Goal: Information Seeking & Learning: Learn about a topic

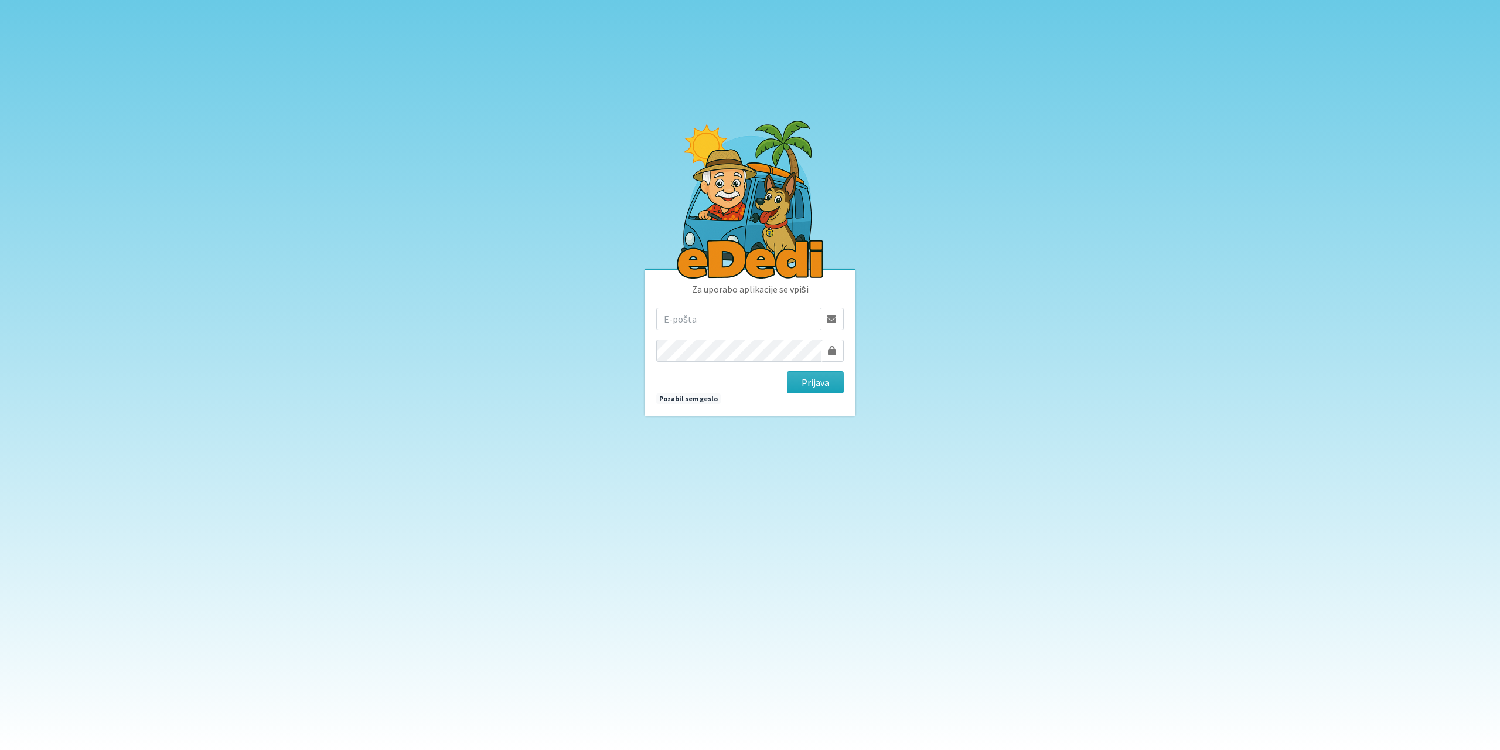
click at [741, 318] on input "email" at bounding box center [738, 319] width 164 height 22
type input "[EMAIL_ADDRESS][DOMAIN_NAME]"
click at [787, 371] on button "Prijava" at bounding box center [815, 382] width 57 height 22
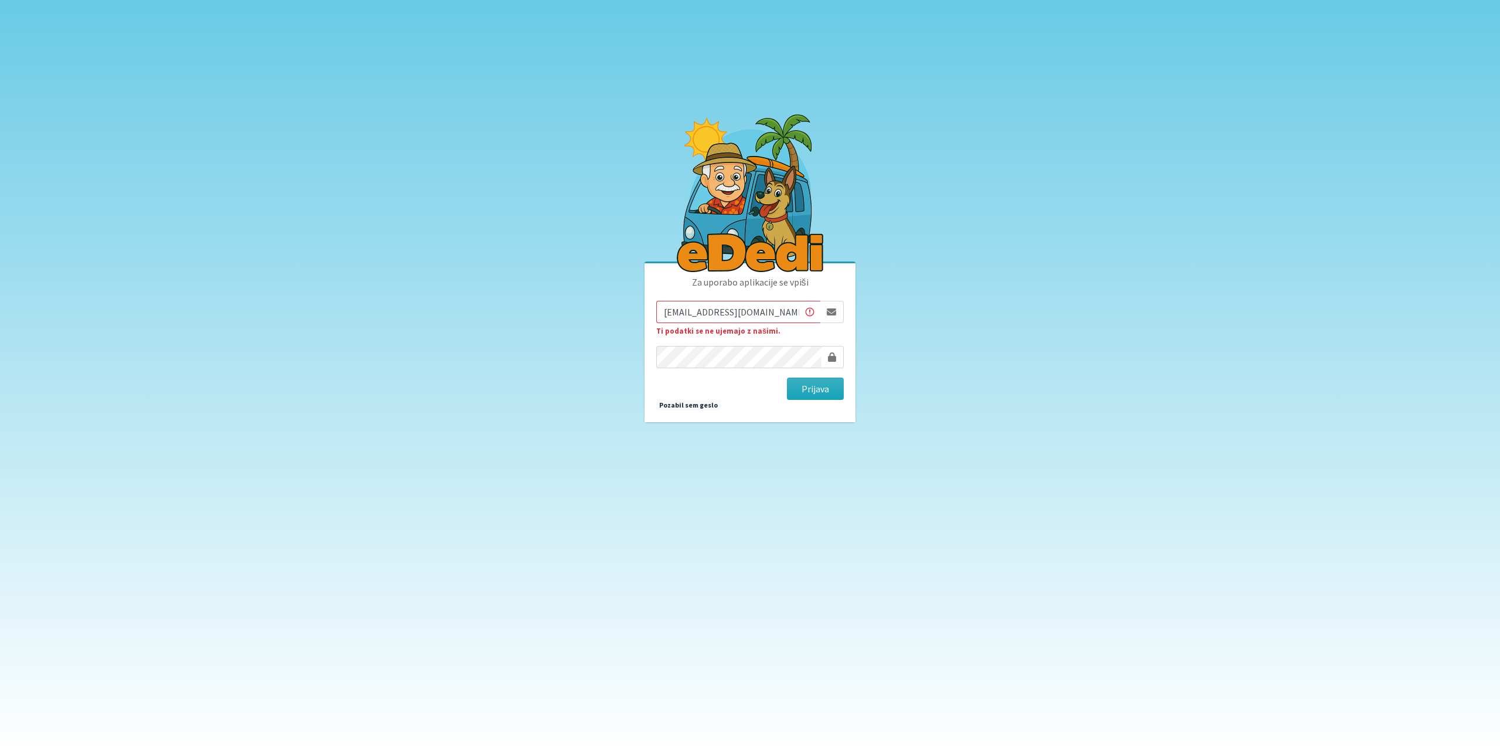
click at [679, 306] on input "[EMAIL_ADDRESS][DOMAIN_NAME]" at bounding box center [738, 312] width 164 height 22
type input "[EMAIL_ADDRESS][DOMAIN_NAME]"
click at [787, 377] on button "Prijava" at bounding box center [815, 388] width 57 height 22
click at [825, 384] on button "Prijava" at bounding box center [815, 388] width 57 height 22
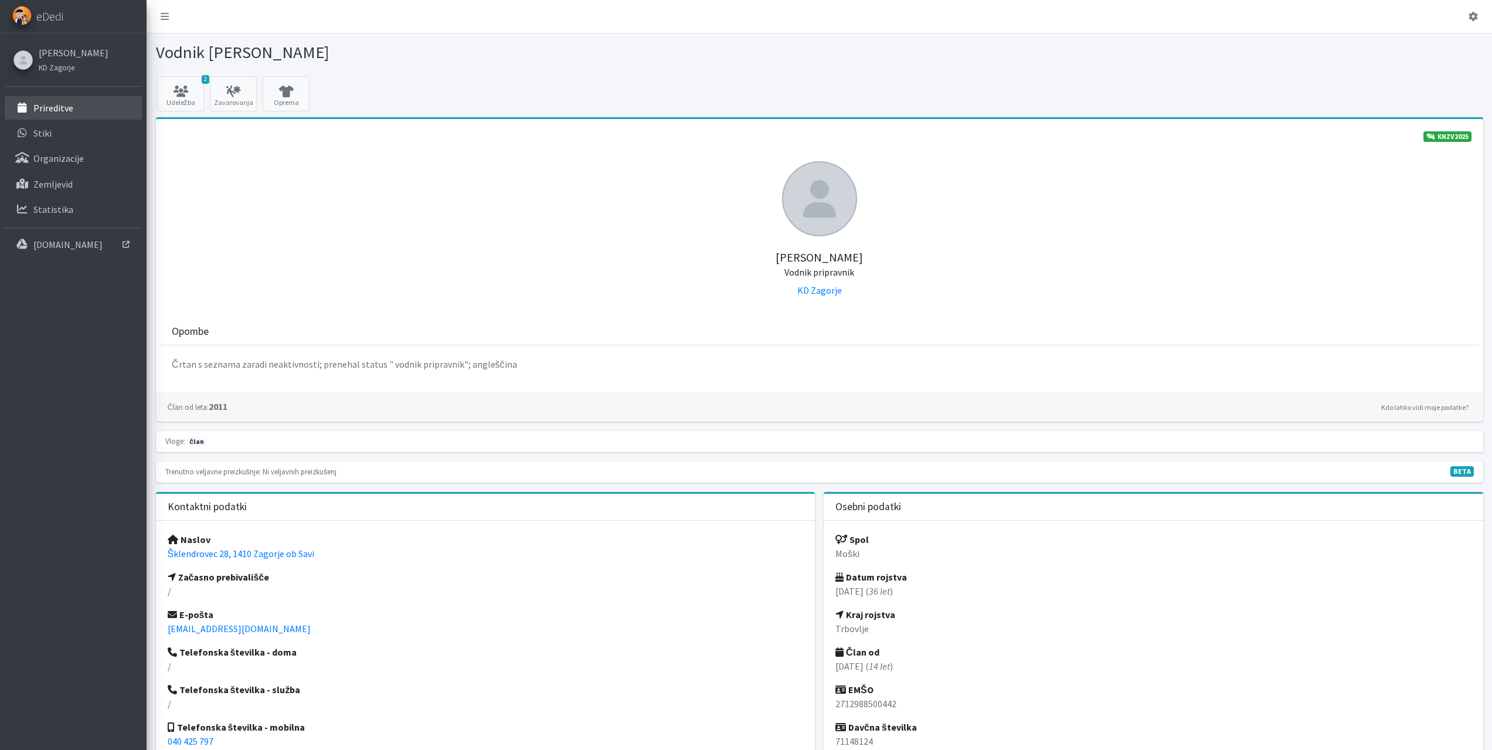
click at [56, 110] on p "Prireditve" at bounding box center [53, 108] width 40 height 12
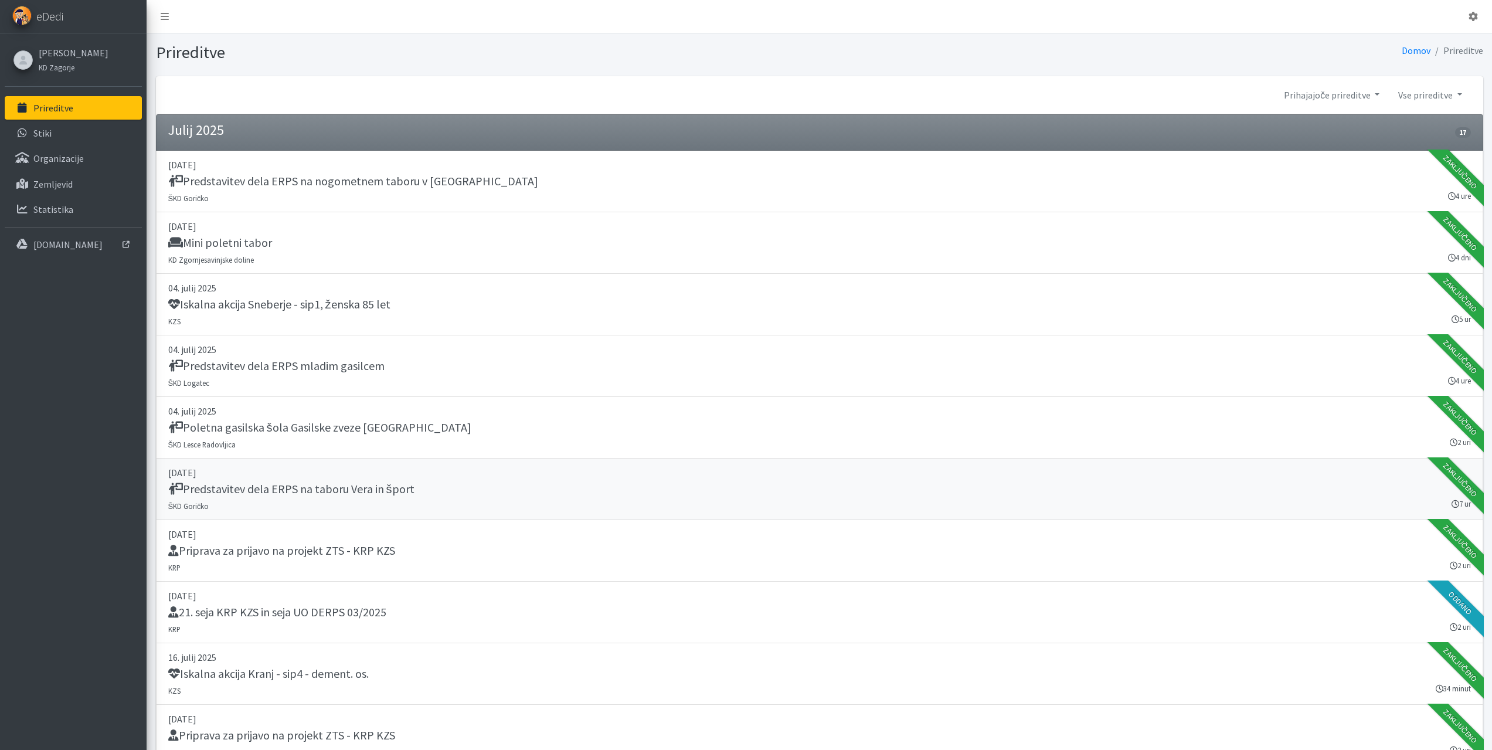
click at [278, 486] on h5 "Predstavitev dela ERPS na taboru Vera in šport" at bounding box center [291, 489] width 246 height 14
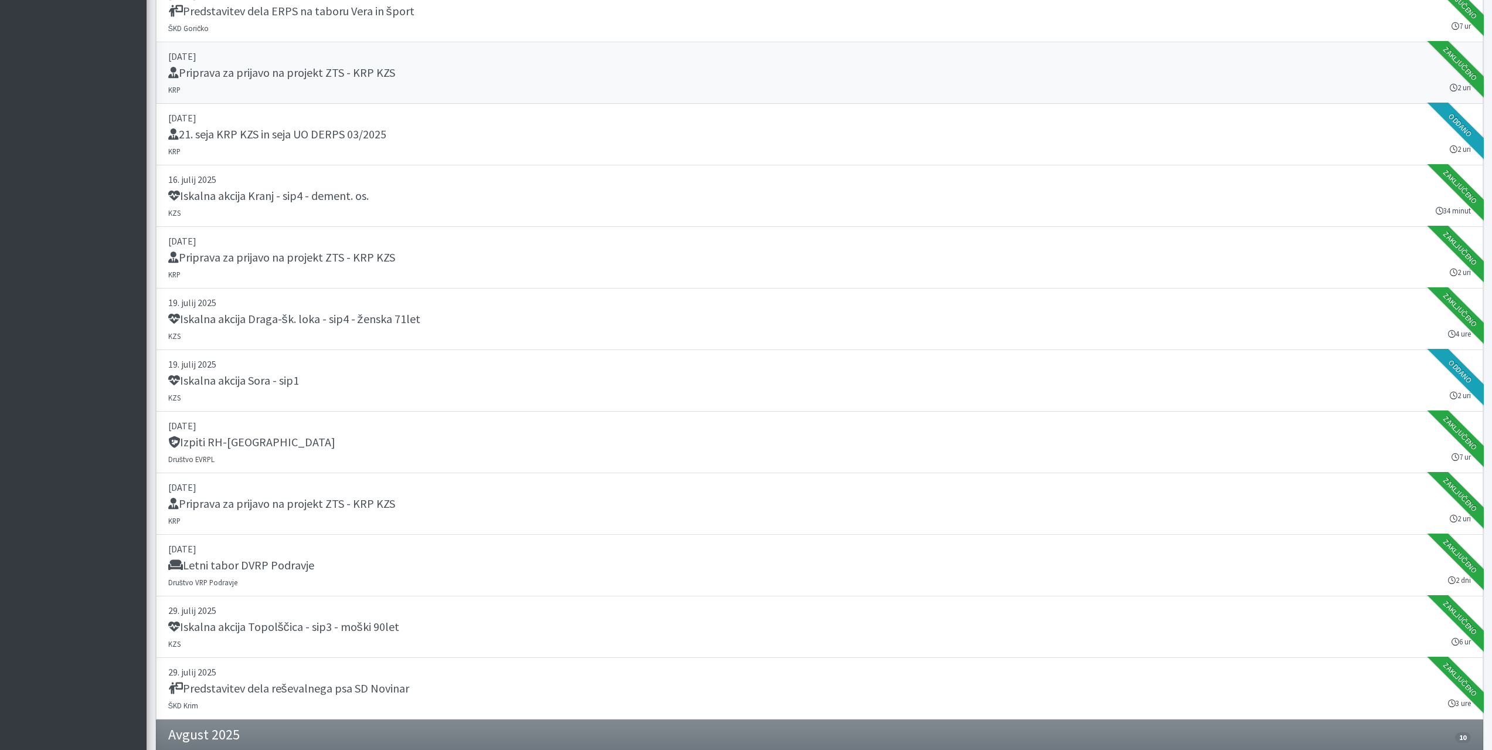
scroll to position [527, 0]
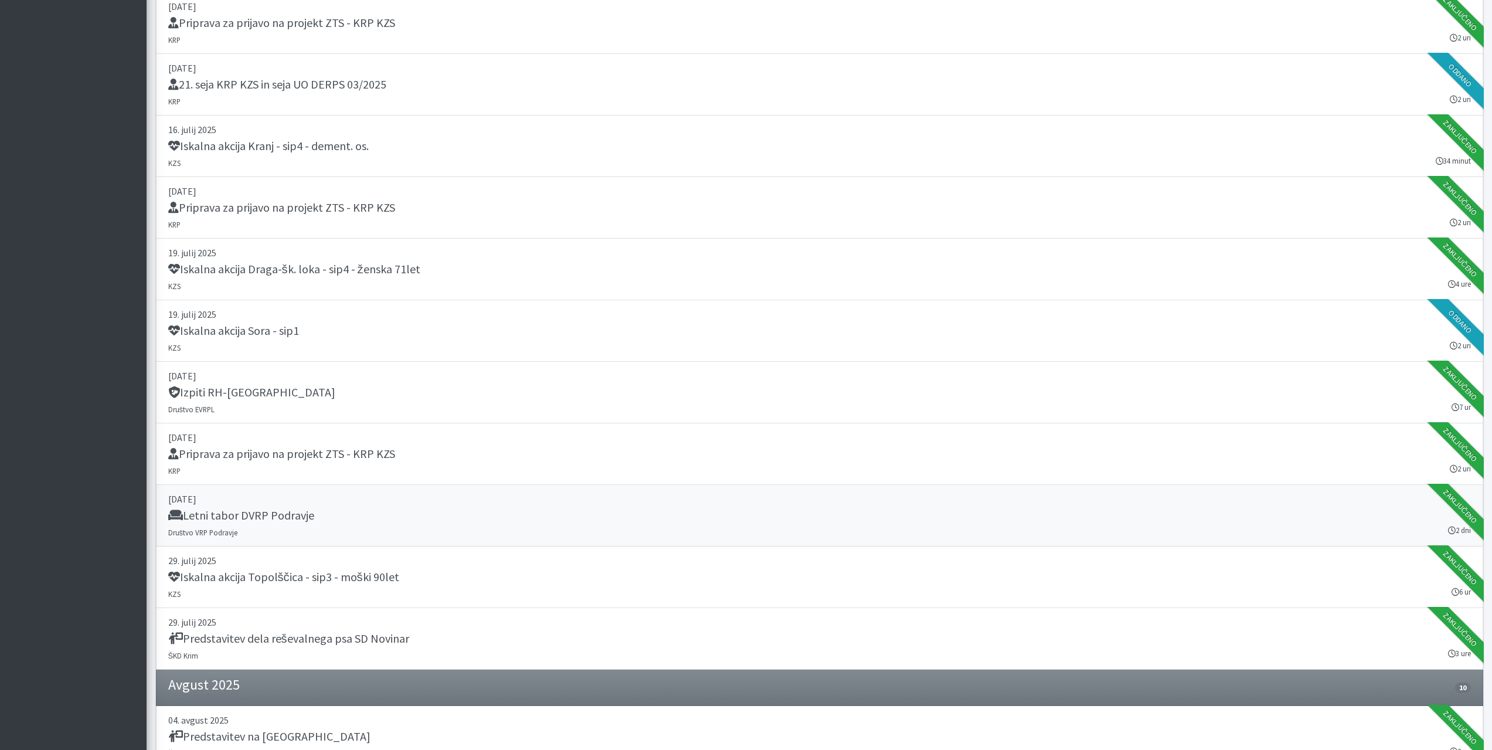
click at [249, 513] on h5 "Letni tabor DVRP Podravje" at bounding box center [241, 515] width 146 height 14
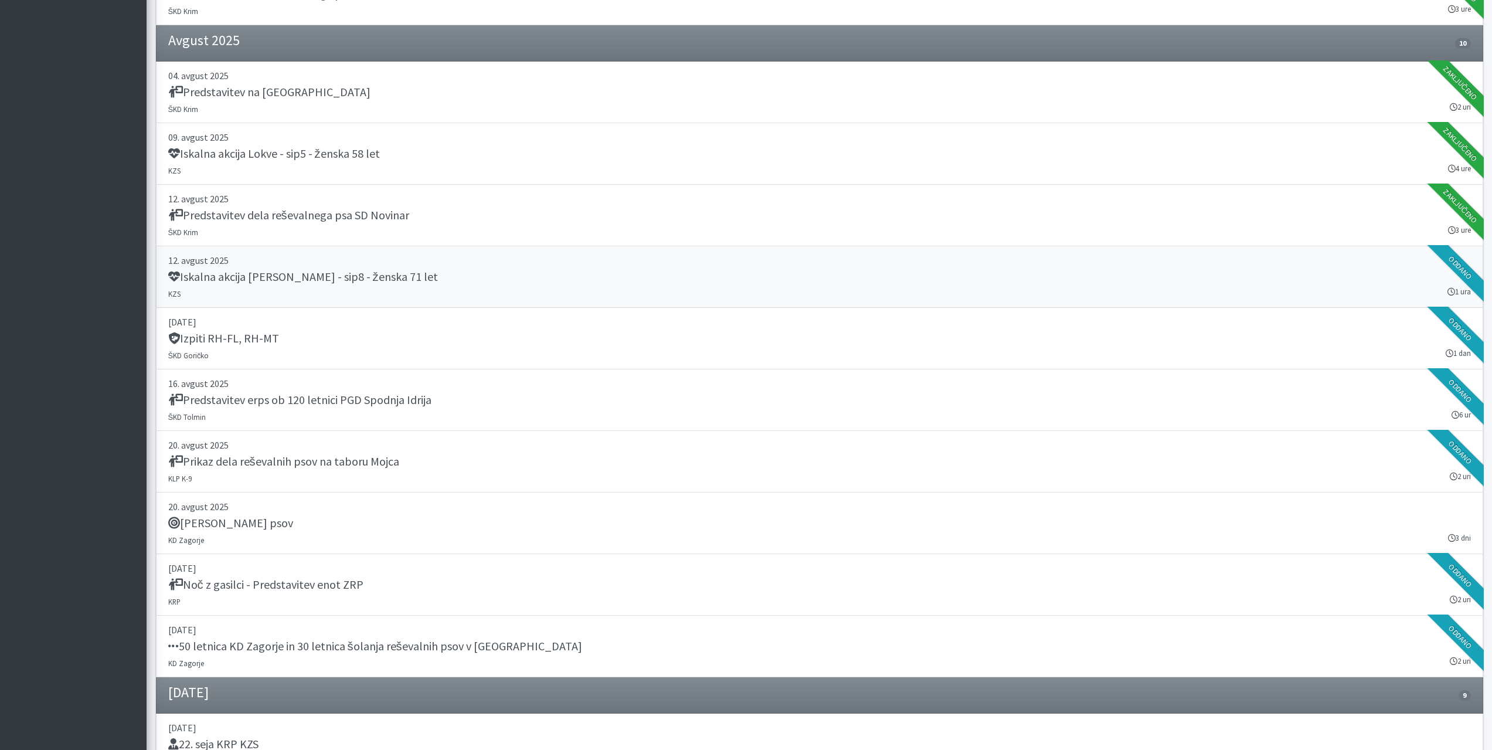
scroll to position [1172, 0]
click at [239, 522] on h5 "Tabor reševalnih psov" at bounding box center [230, 522] width 125 height 14
click at [414, 648] on h5 "50 letnica KD Zagorje in 30 letnica šolanja reševalnih psov v Zasavju" at bounding box center [375, 645] width 414 height 14
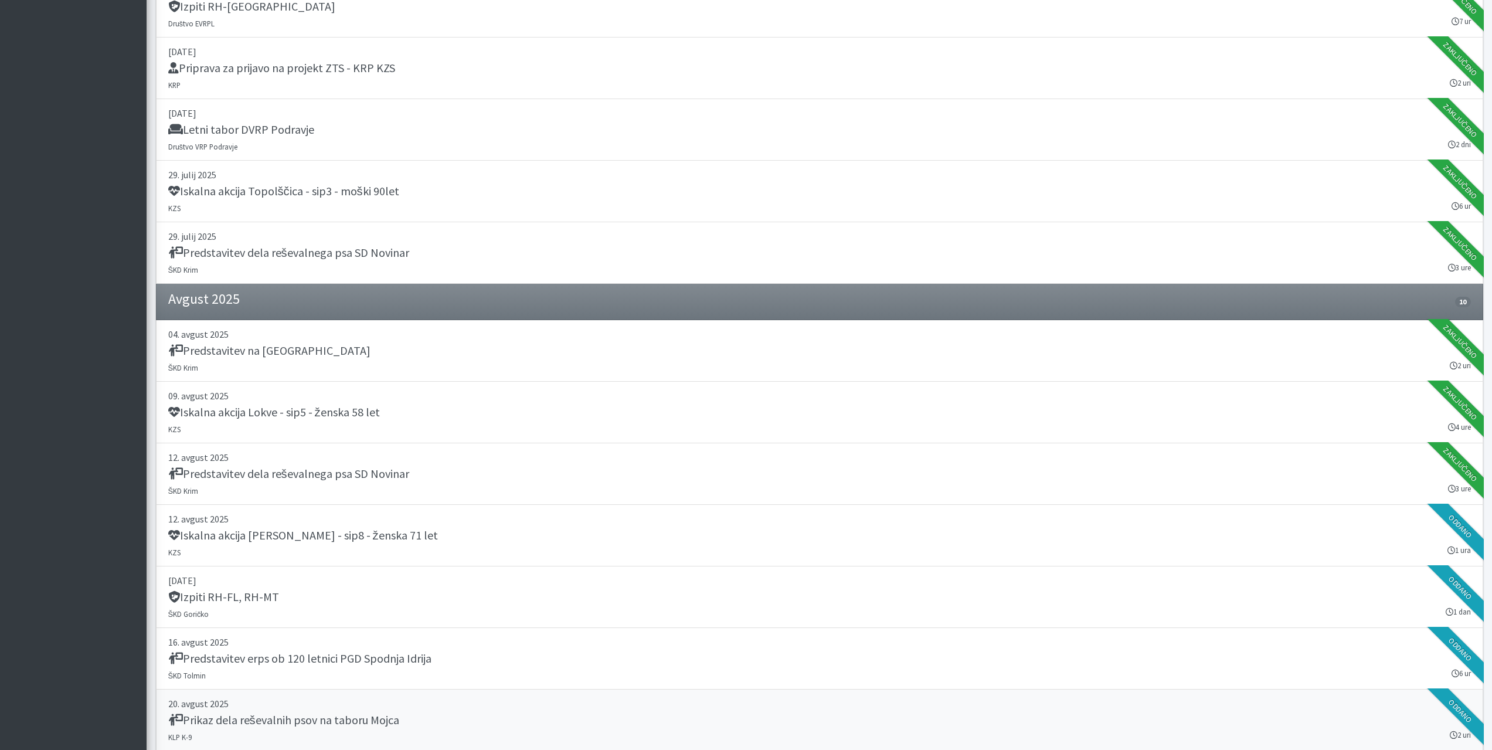
scroll to position [879, 0]
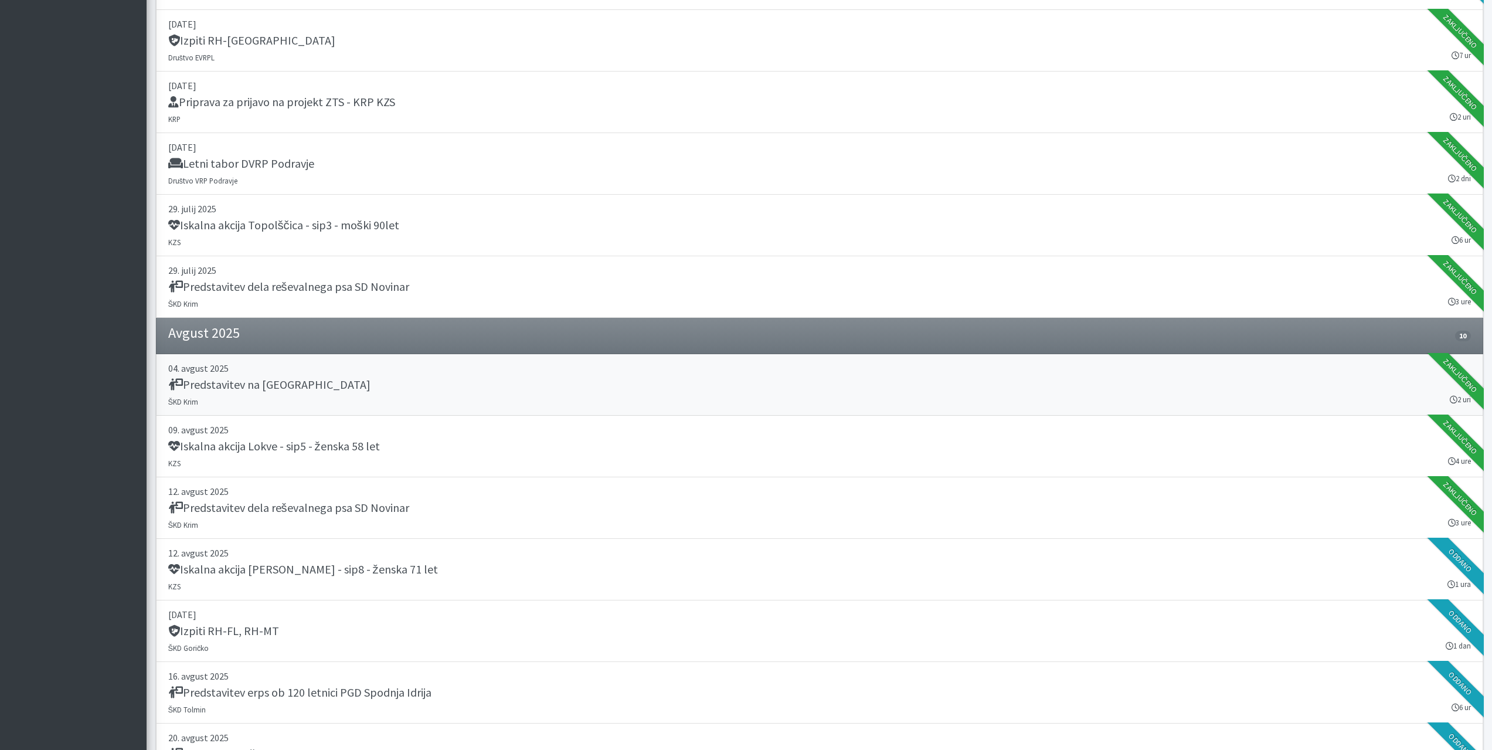
click at [241, 373] on p "04. avgust 2025" at bounding box center [819, 368] width 1302 height 14
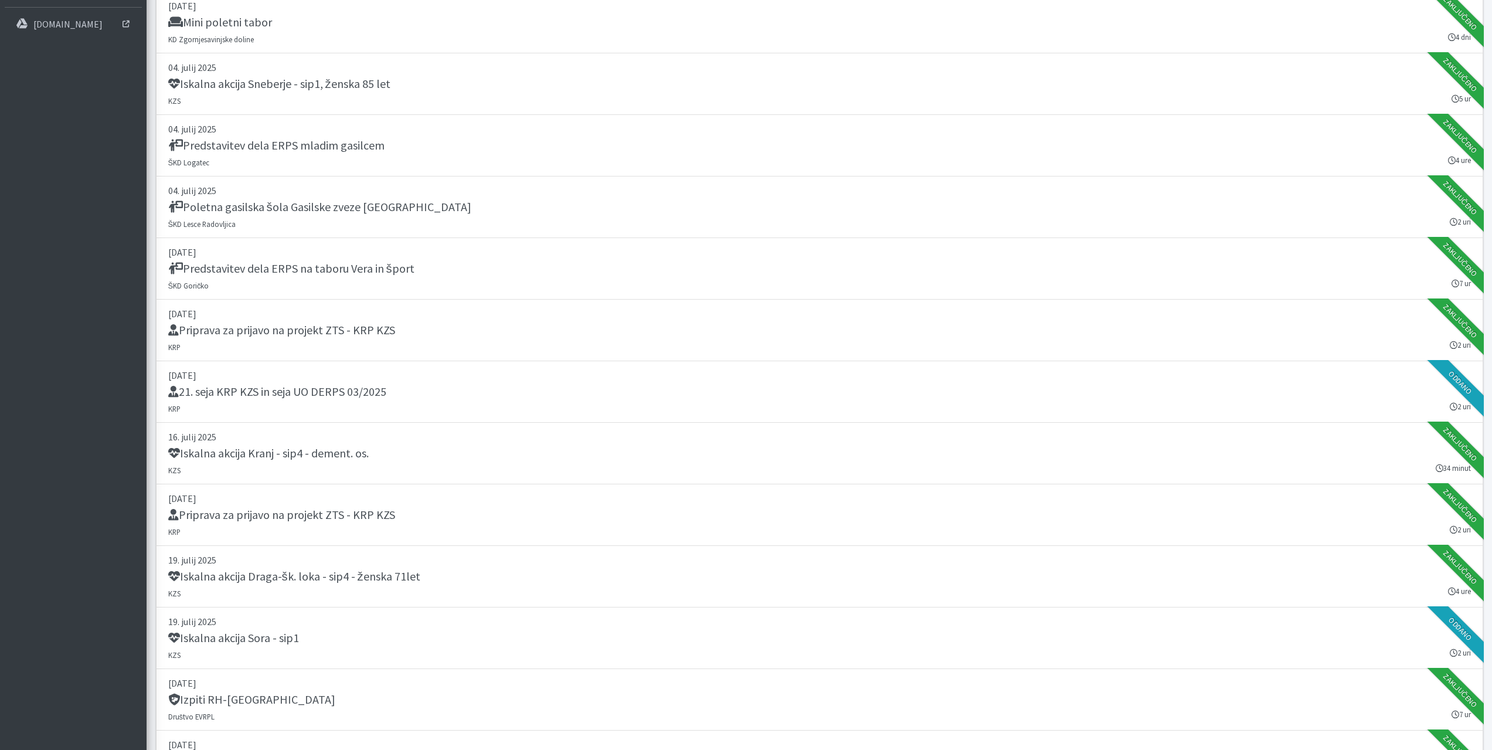
scroll to position [117, 0]
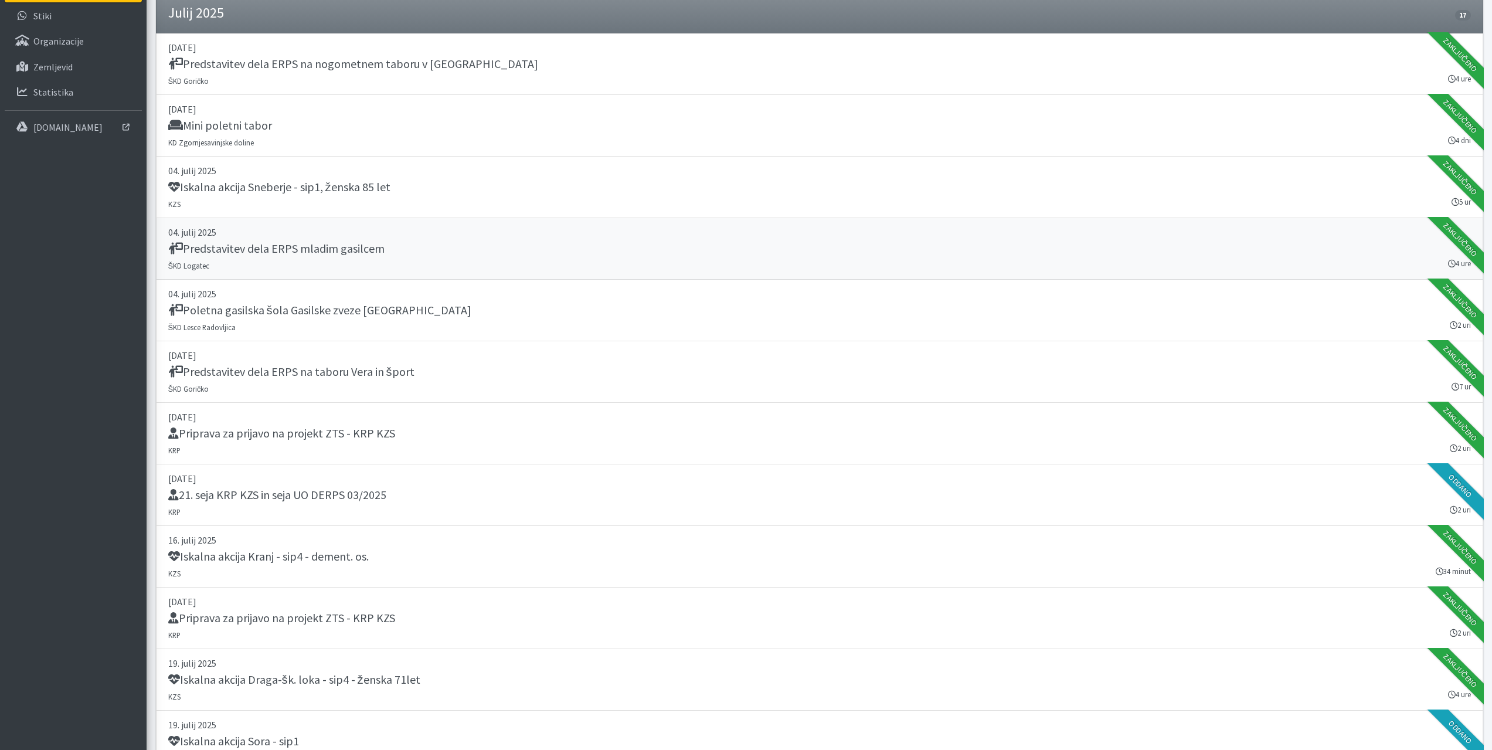
click at [241, 257] on div "Predstavitev dela ERPS mladim gasilcem" at bounding box center [819, 249] width 1302 height 16
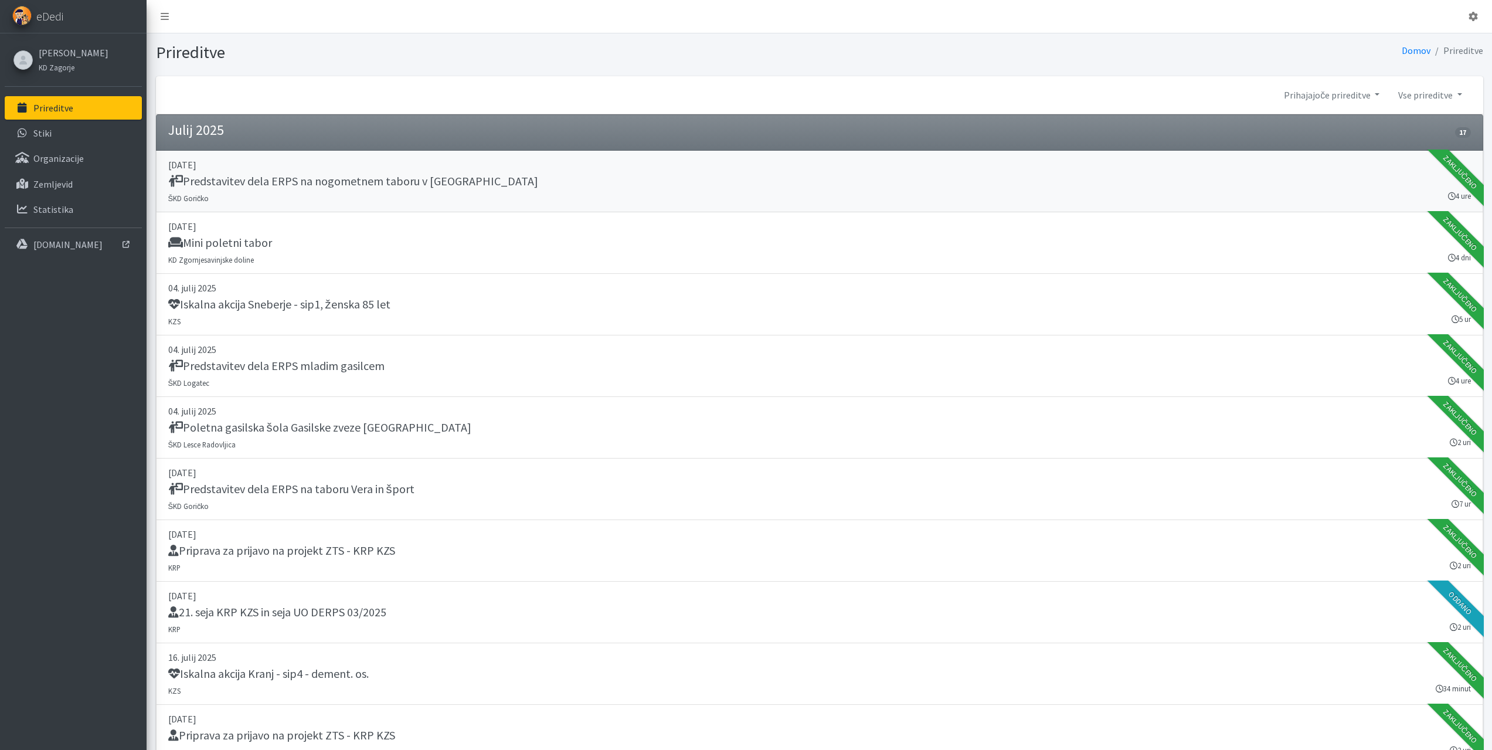
click at [348, 185] on h5 "Predstavitev dela ERPS na nogometnem taboru v Gančanih" at bounding box center [353, 181] width 370 height 14
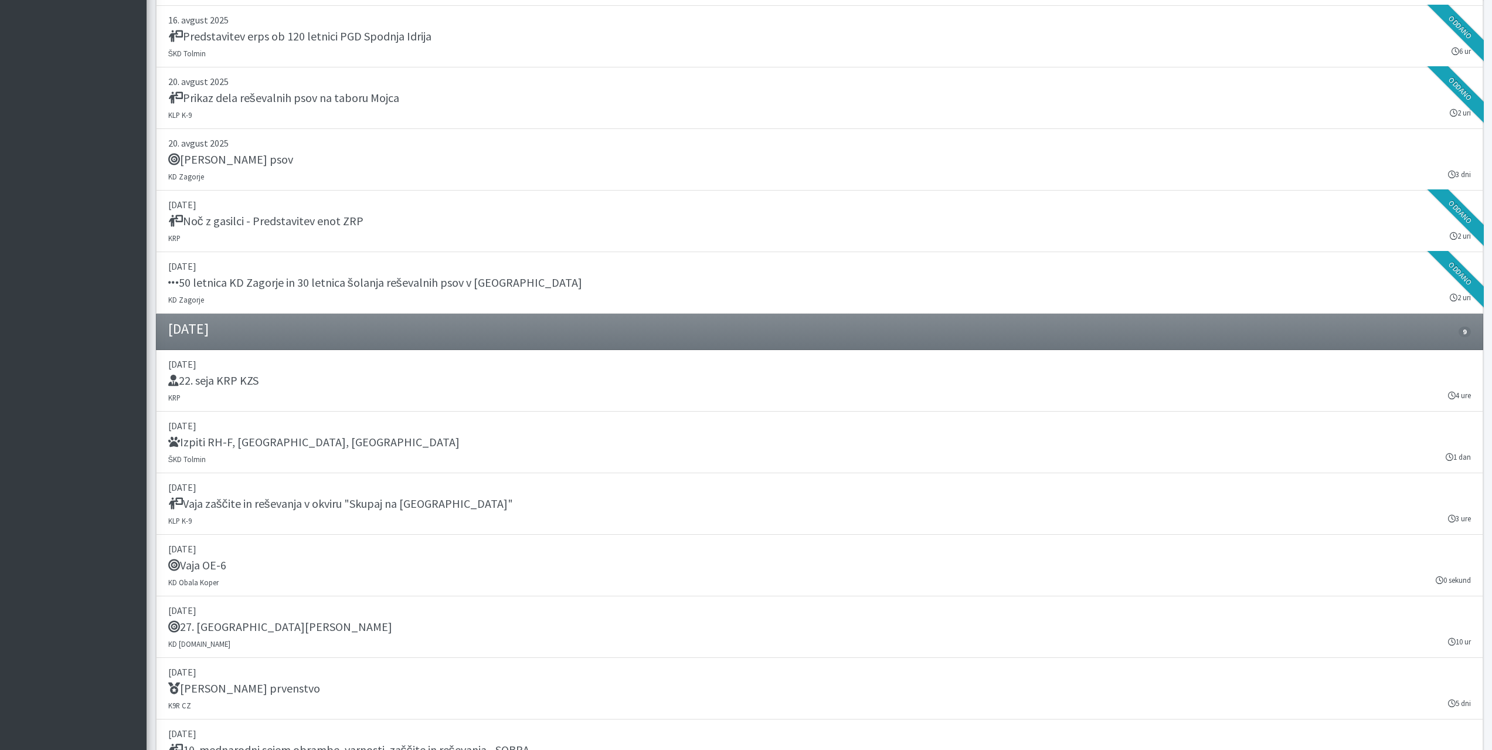
scroll to position [1732, 0]
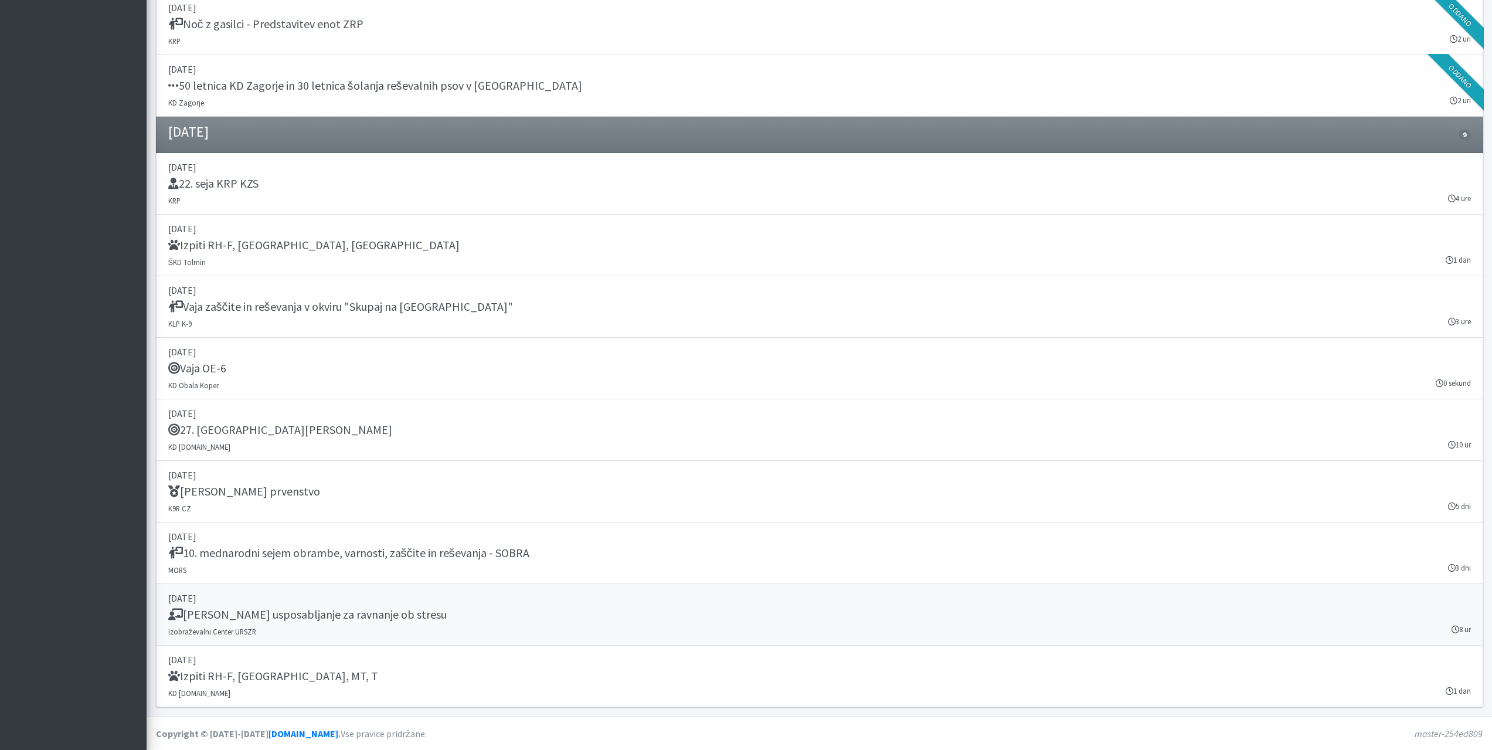
click at [349, 605] on link "26. september 2025 Temeljno usposabljanje za ravnanje ob stresu Izobraževalni C…" at bounding box center [819, 615] width 1327 height 62
click at [361, 308] on h5 "Vaja zaščite in reševanja v okviru "Skupaj na Lisco"" at bounding box center [340, 307] width 345 height 14
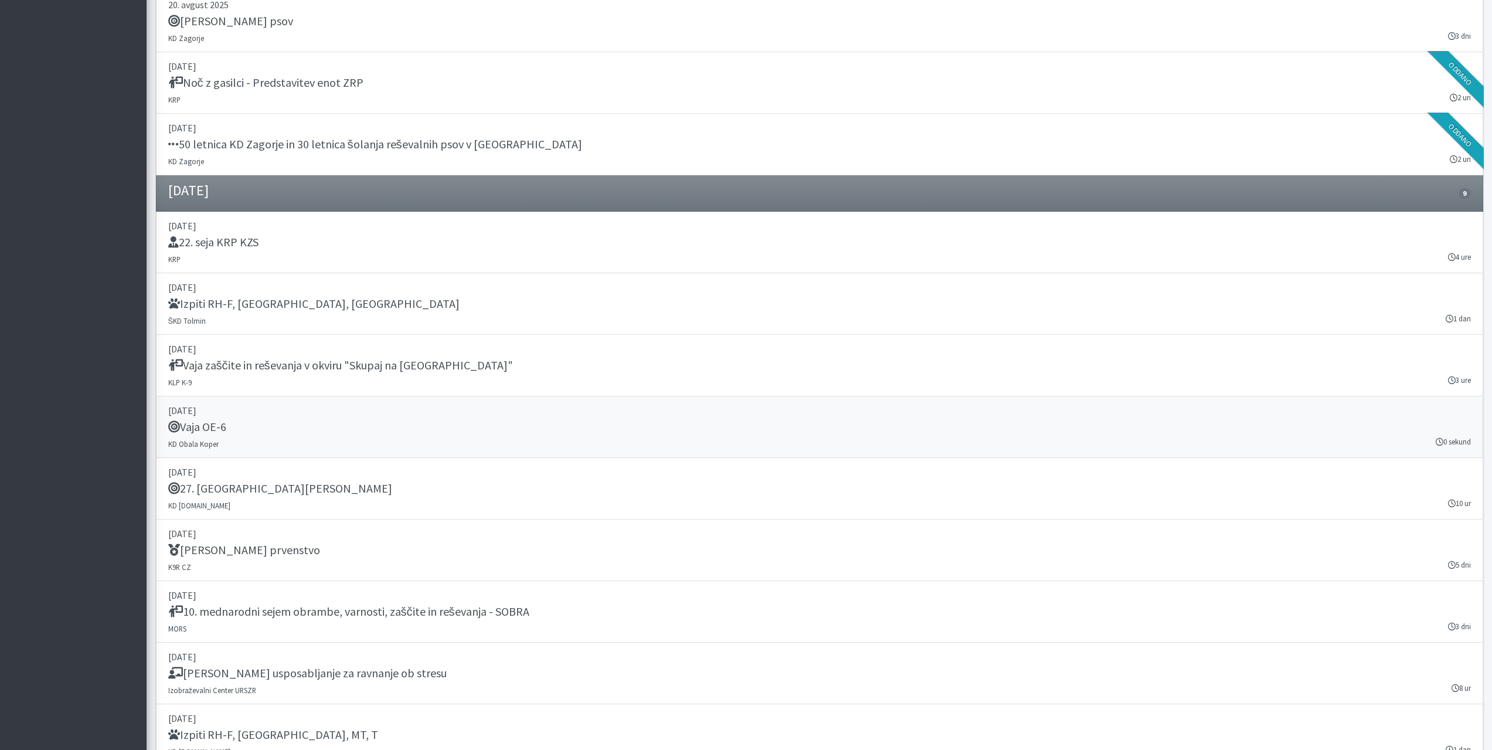
scroll to position [1615, 0]
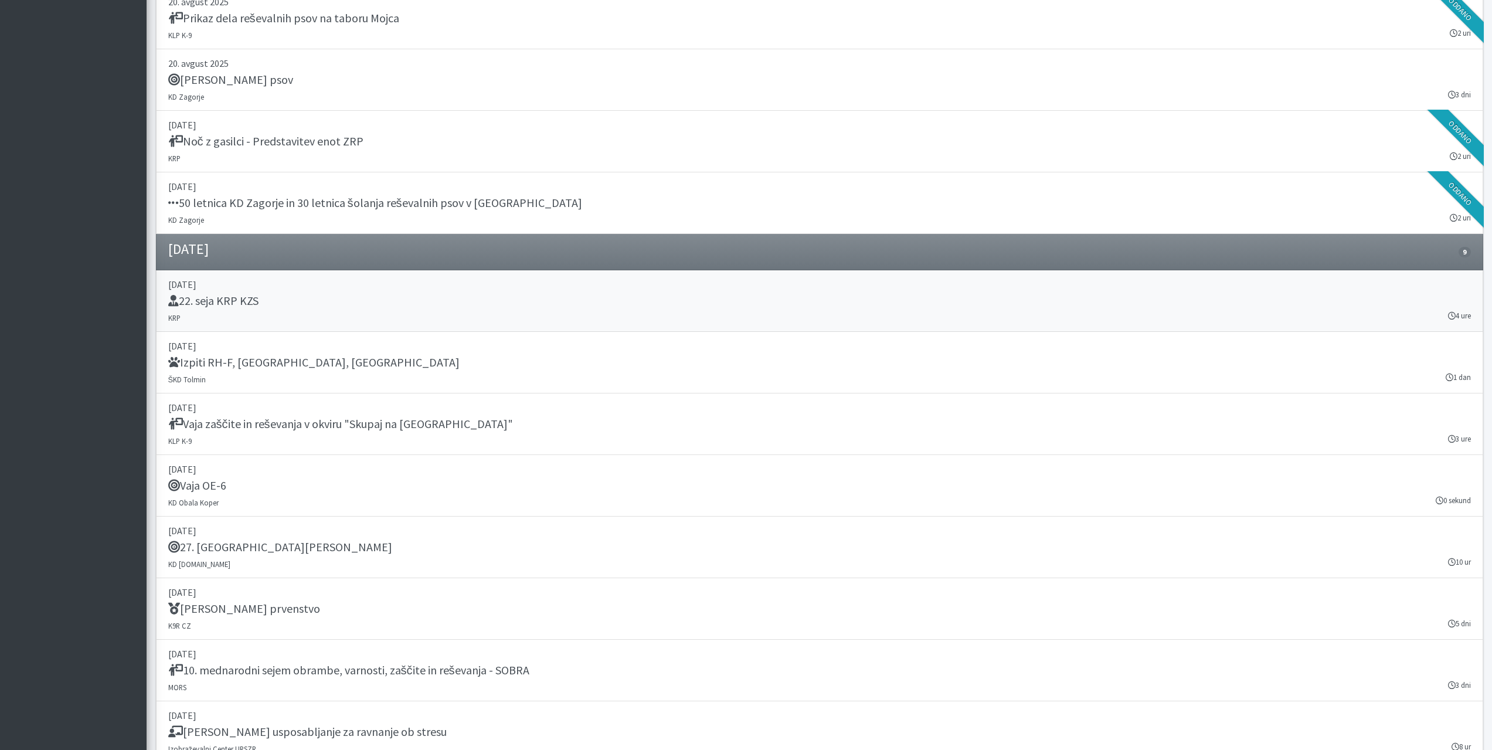
click at [233, 287] on p "[DATE]" at bounding box center [819, 284] width 1302 height 14
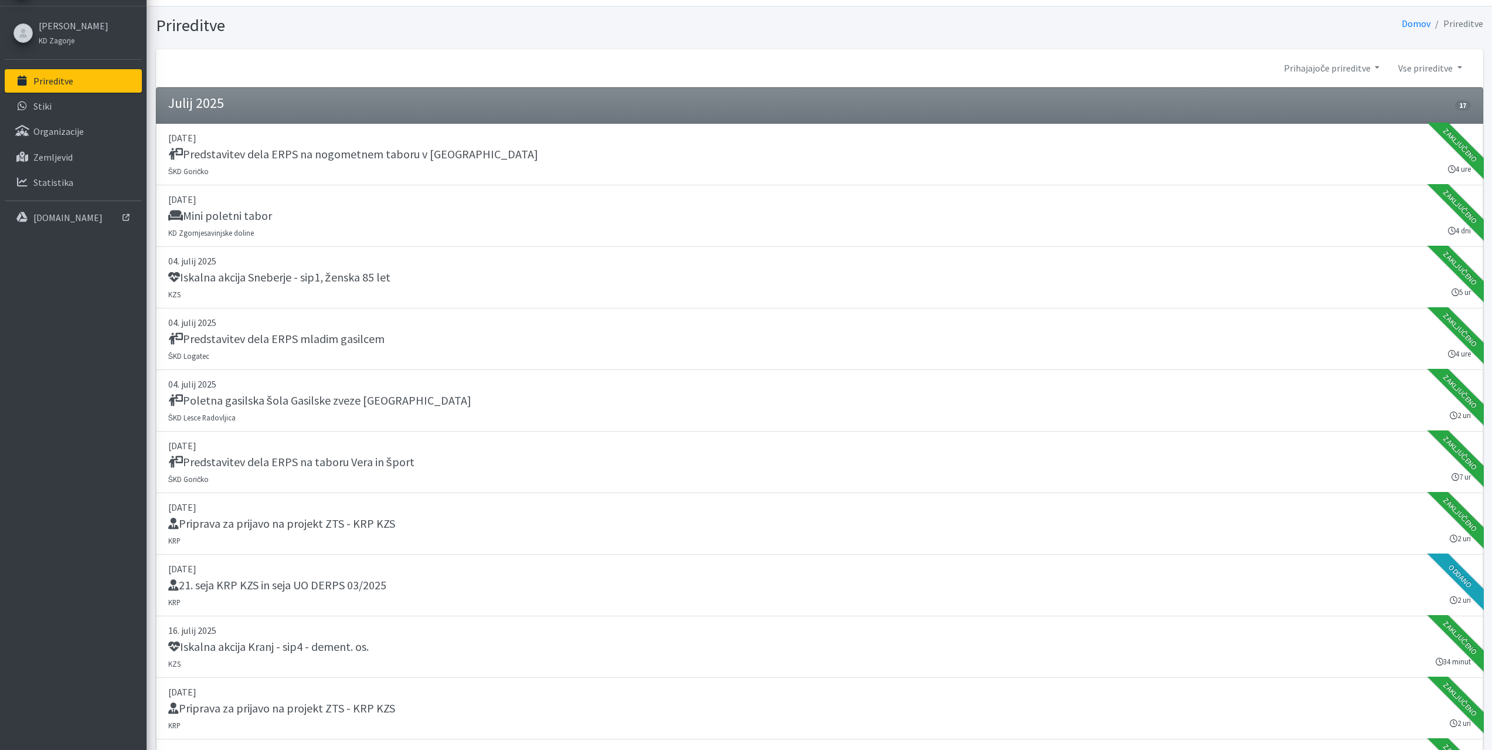
scroll to position [0, 0]
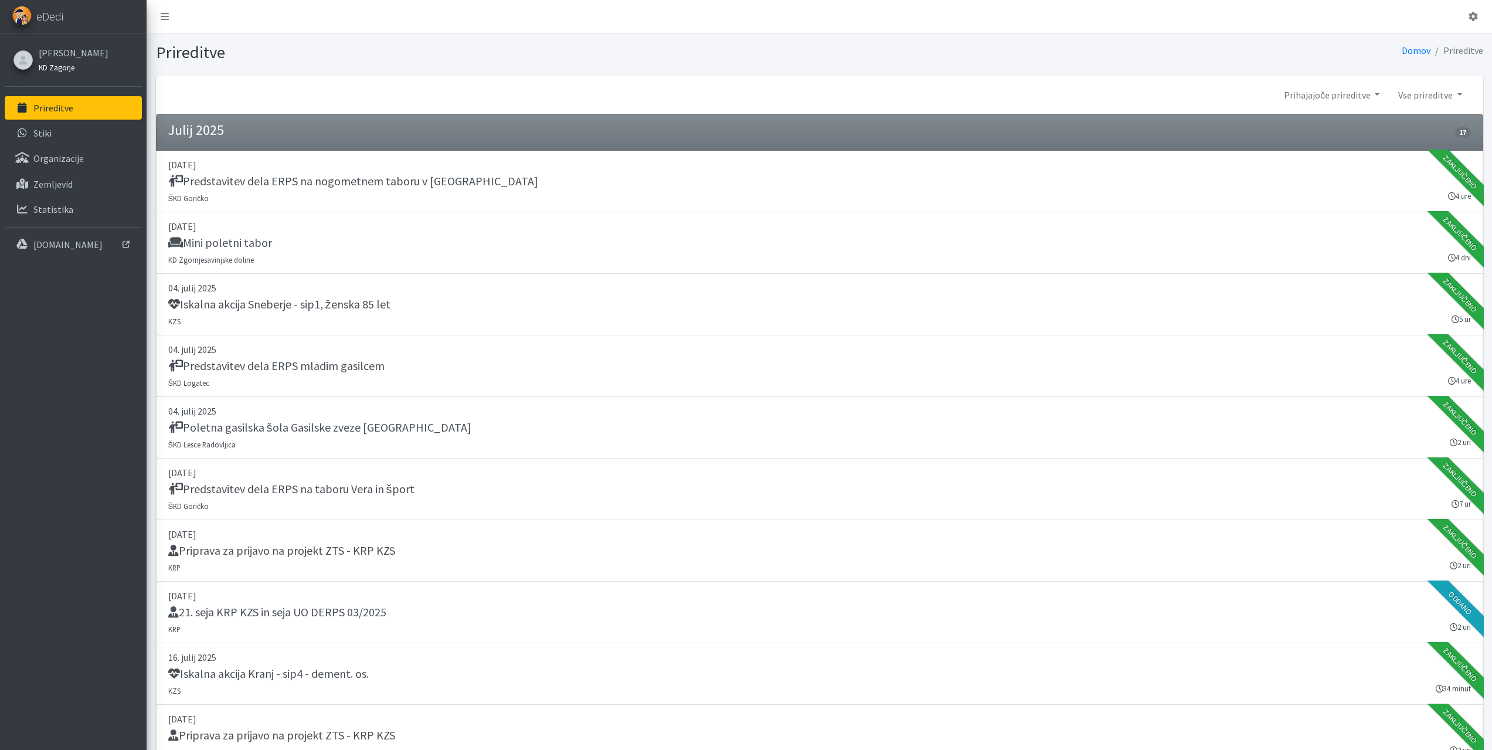
click at [52, 66] on small "KD Zagorje" at bounding box center [57, 67] width 36 height 9
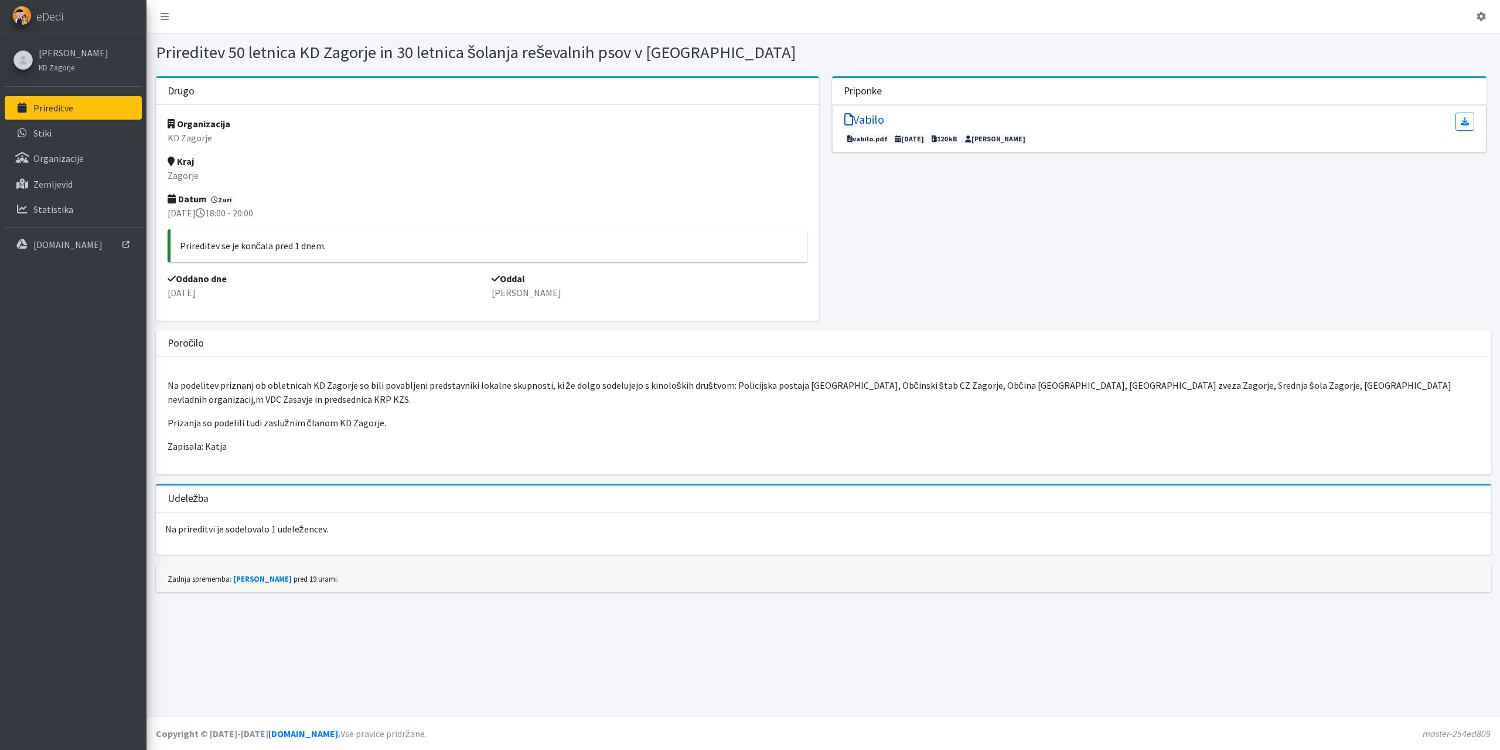
click at [873, 118] on h5 "Vabilo" at bounding box center [865, 120] width 40 height 14
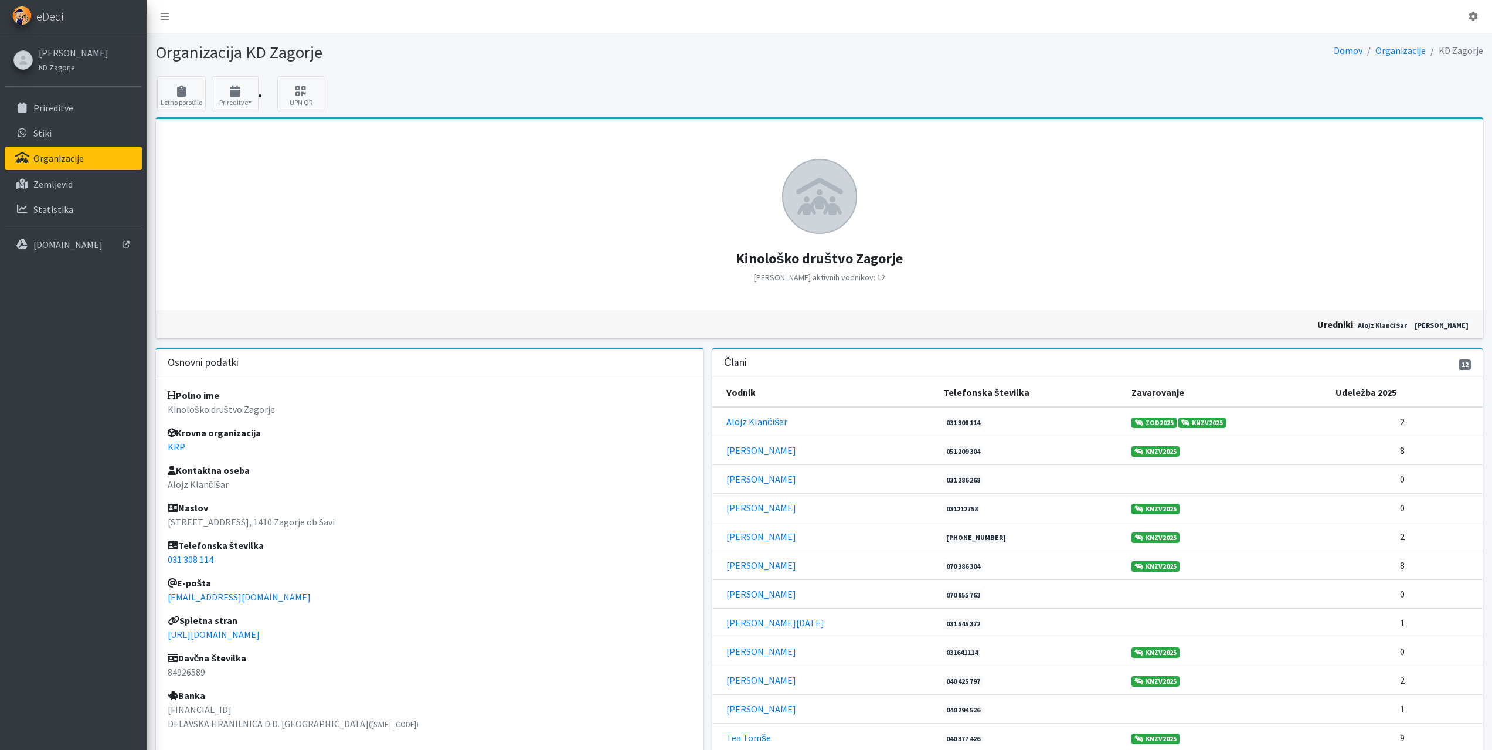
scroll to position [110, 0]
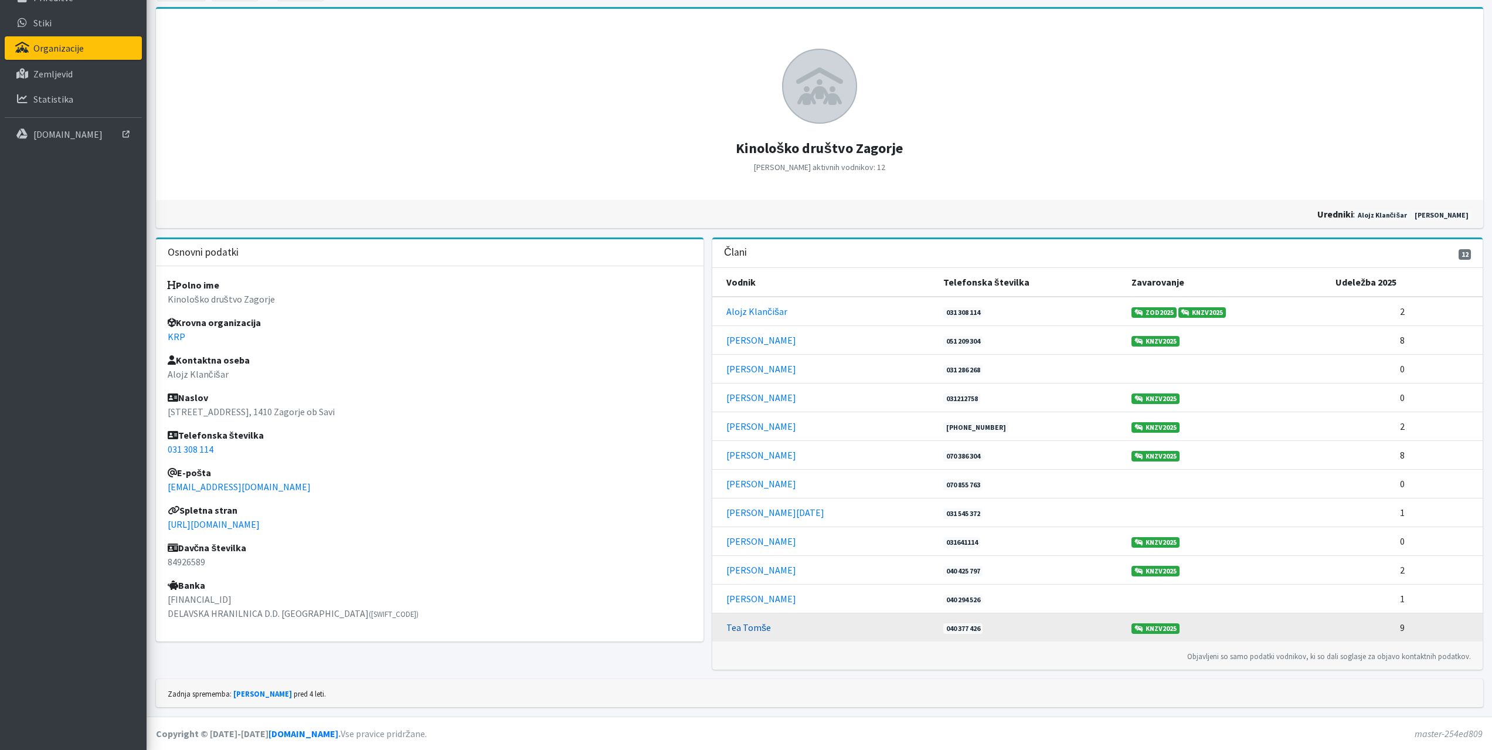
click at [758, 624] on link "Tea Tomše" at bounding box center [748, 627] width 45 height 12
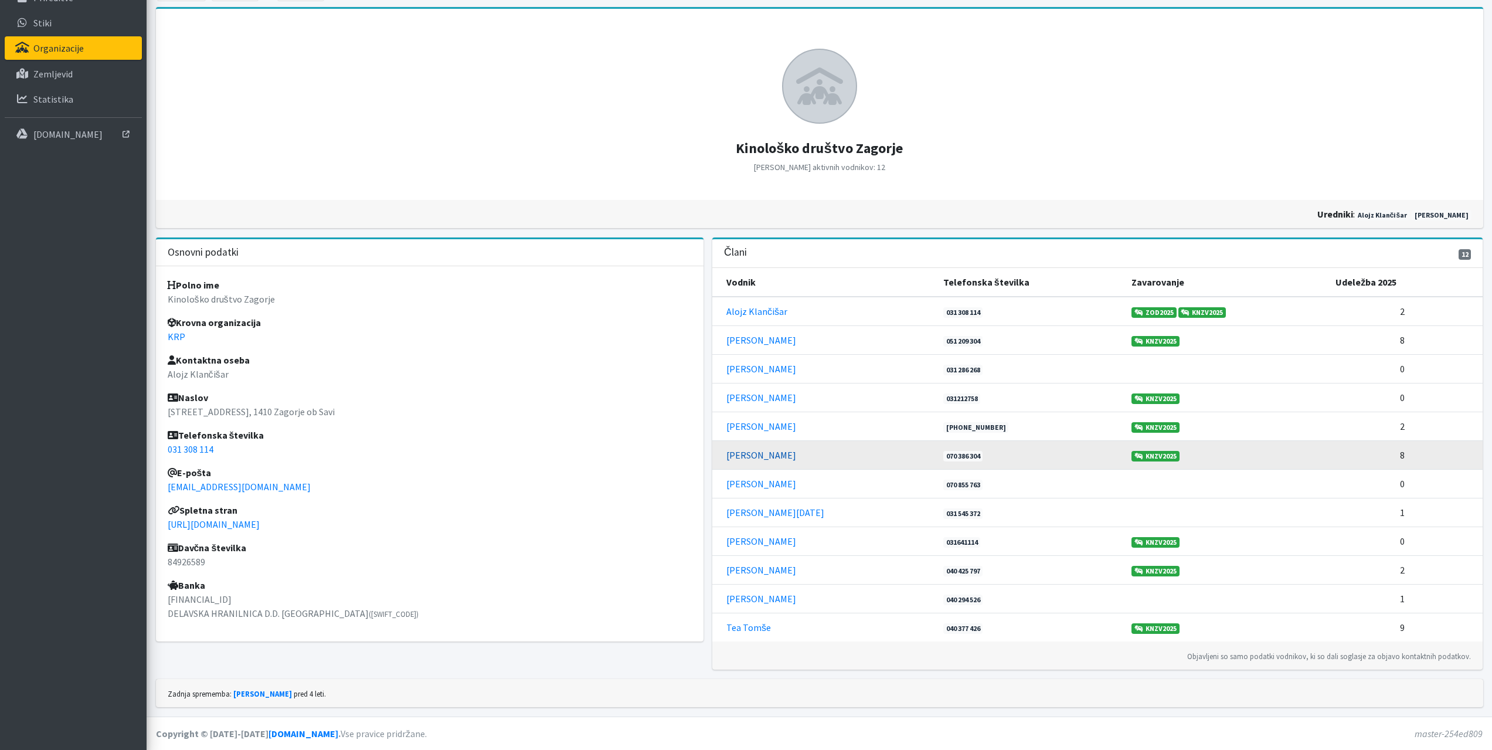
click at [744, 454] on link "[PERSON_NAME]" at bounding box center [761, 455] width 70 height 12
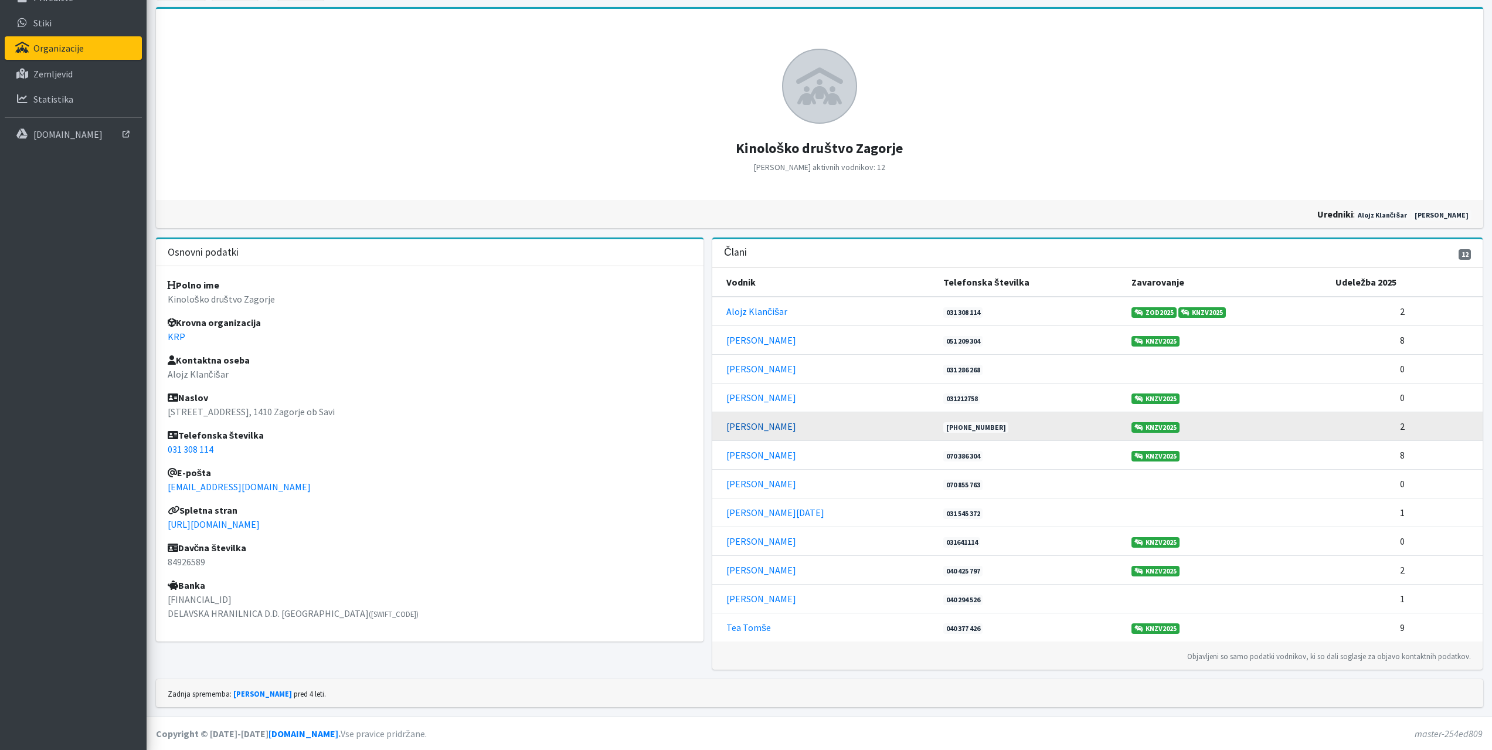
click at [746, 426] on link "[PERSON_NAME]" at bounding box center [761, 426] width 70 height 12
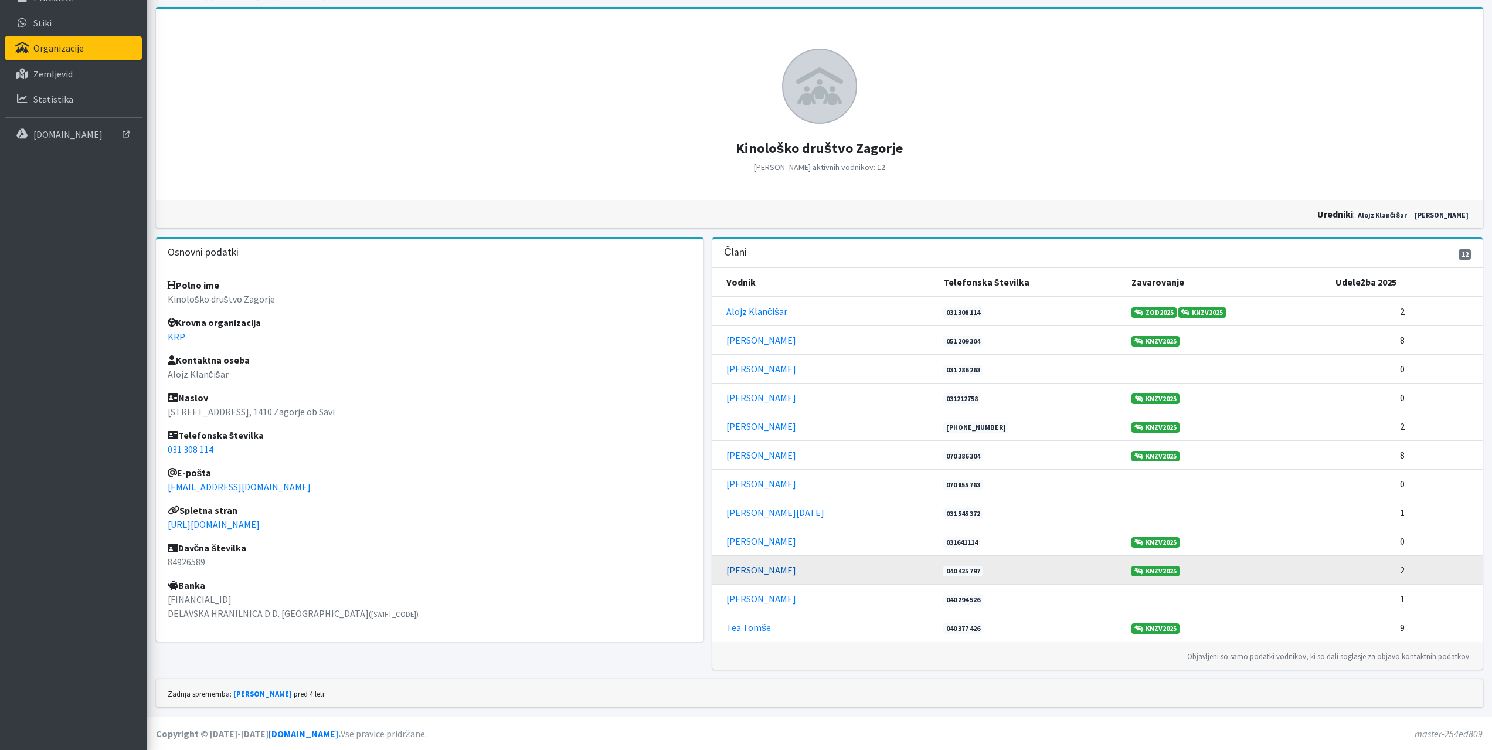
click at [770, 571] on link "[PERSON_NAME]" at bounding box center [761, 570] width 70 height 12
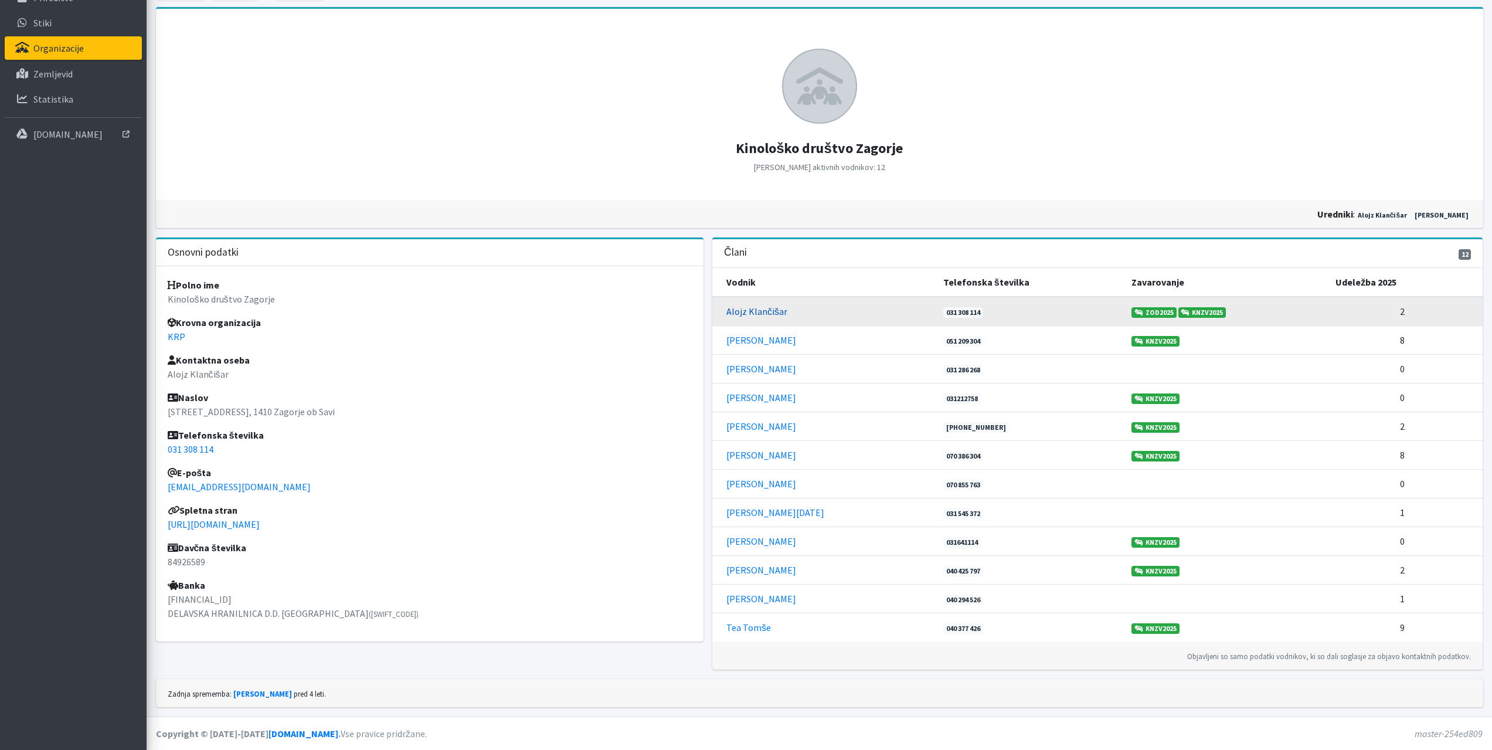
click at [755, 314] on link "Alojz Klančišar" at bounding box center [756, 311] width 61 height 12
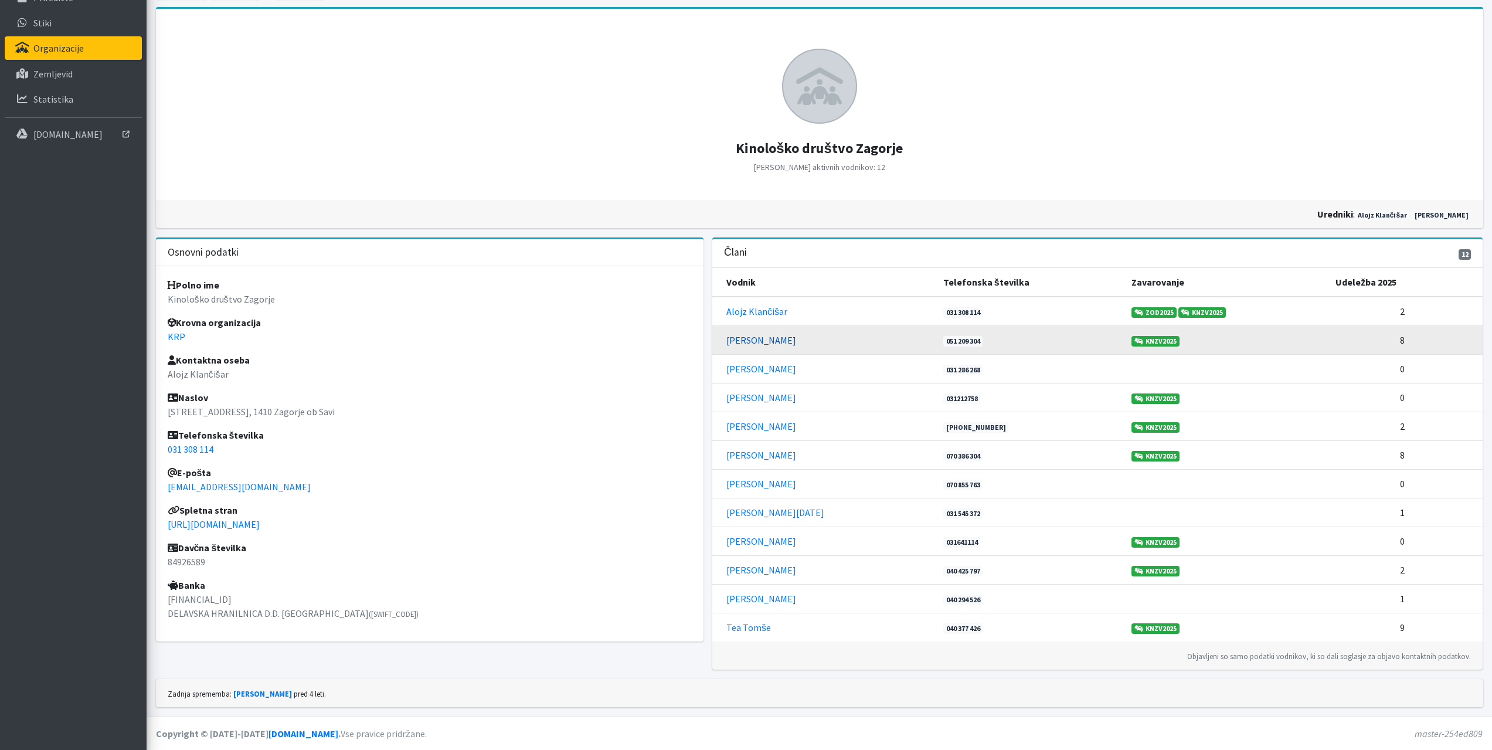
click at [740, 343] on link "Domen Cestnik" at bounding box center [761, 340] width 70 height 12
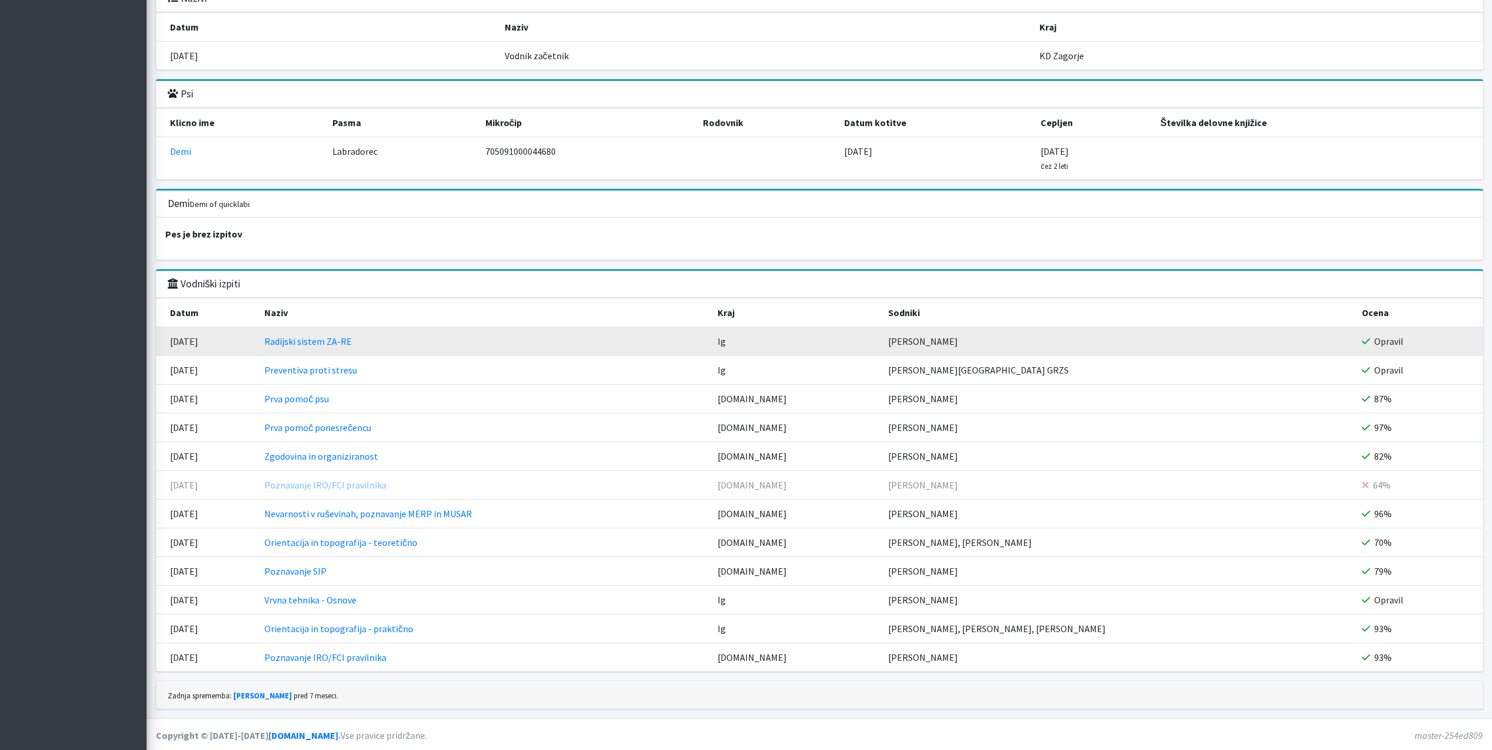
scroll to position [1199, 0]
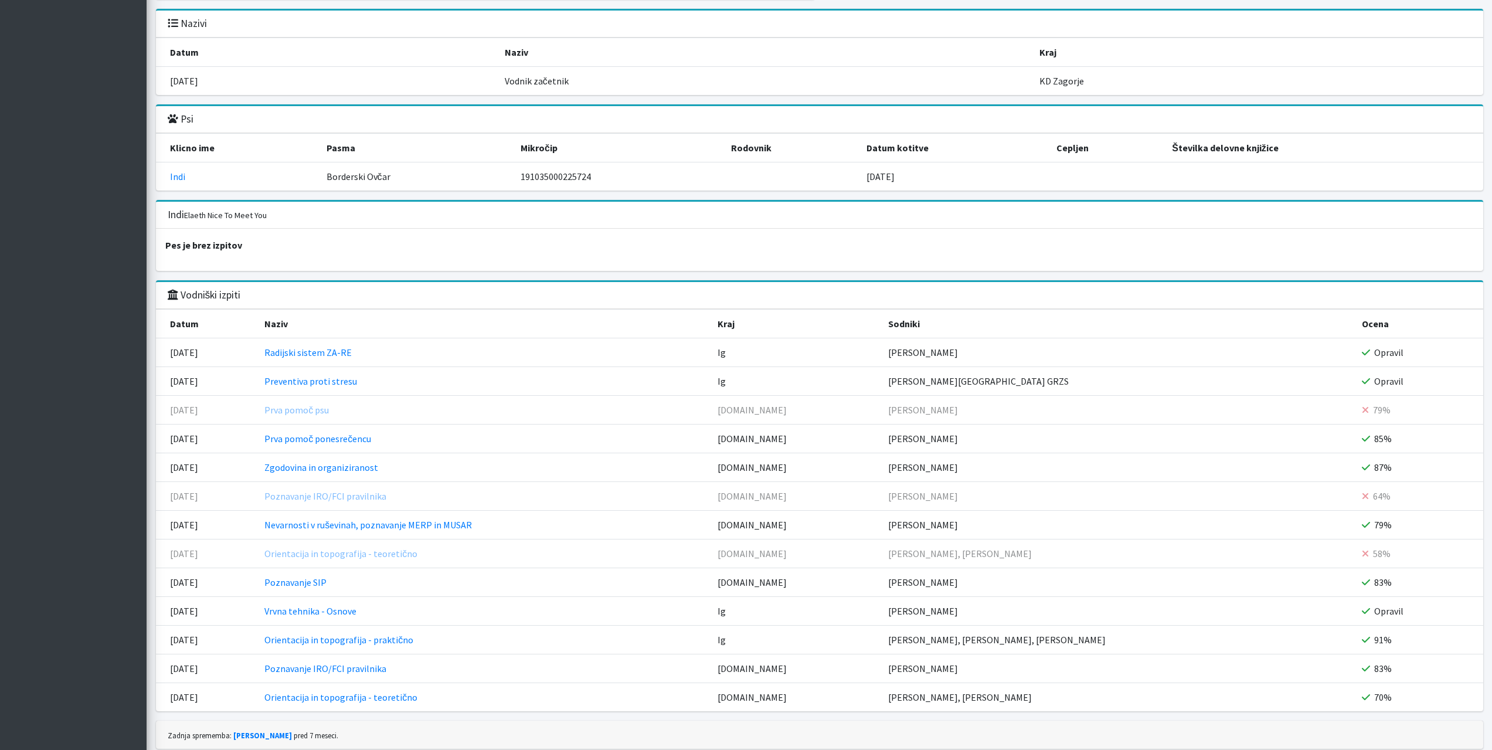
scroll to position [1214, 0]
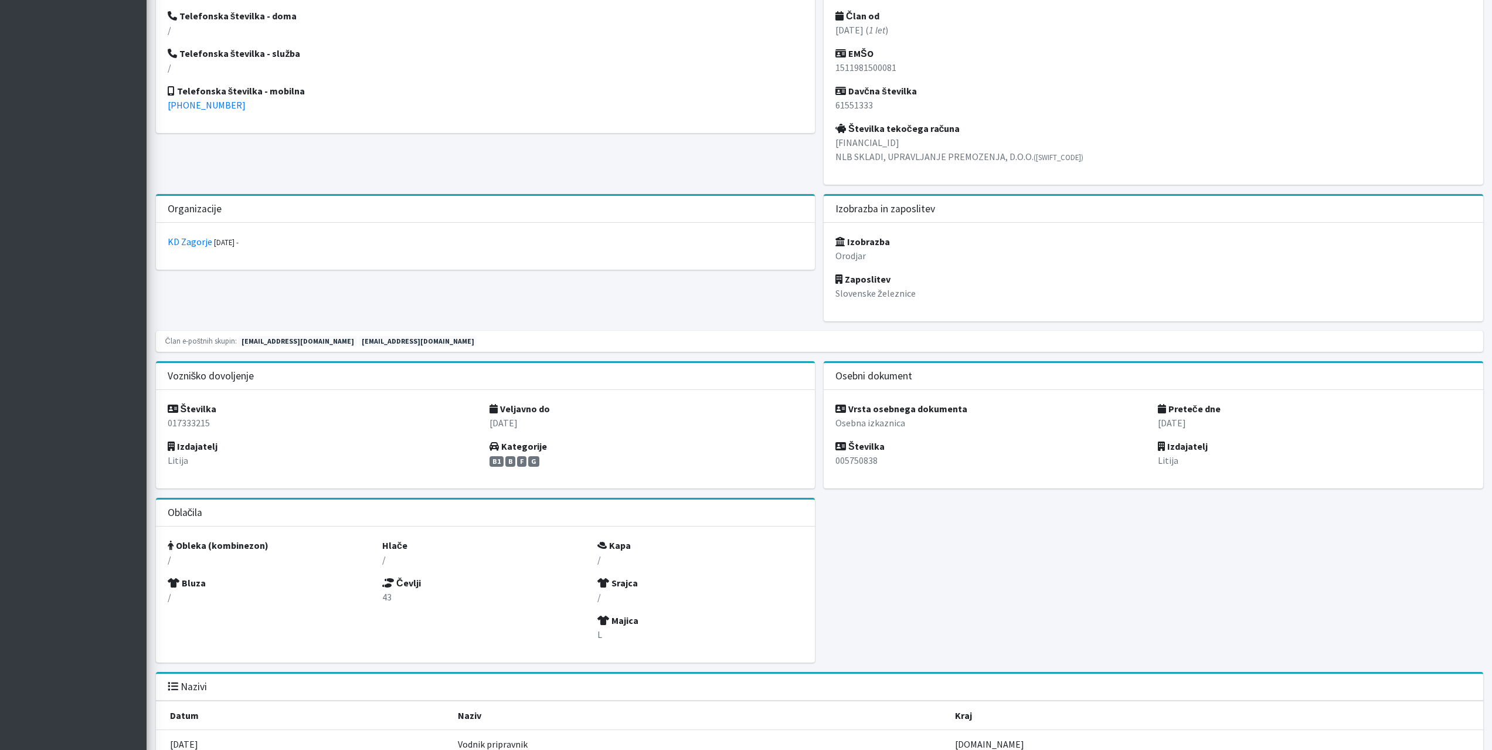
scroll to position [586, 0]
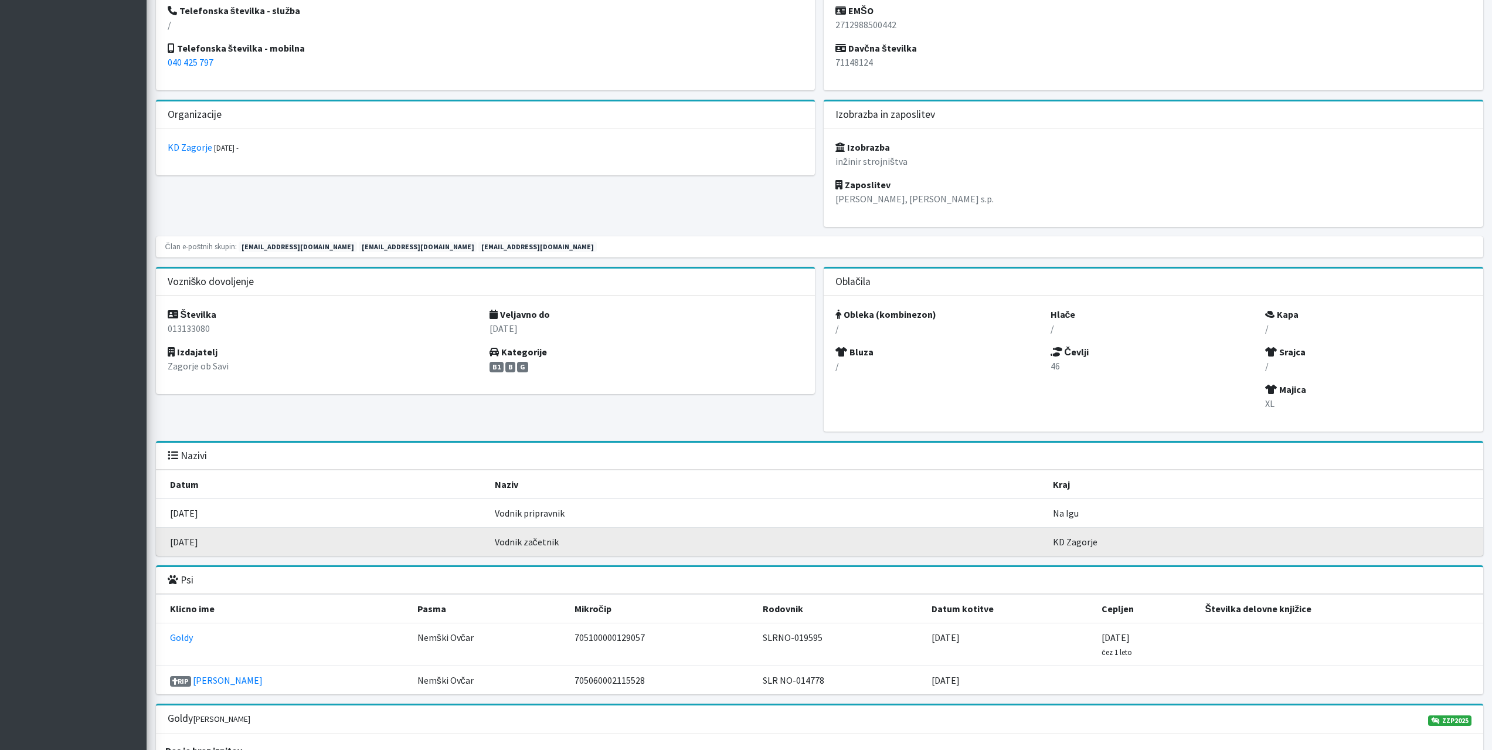
scroll to position [657, 0]
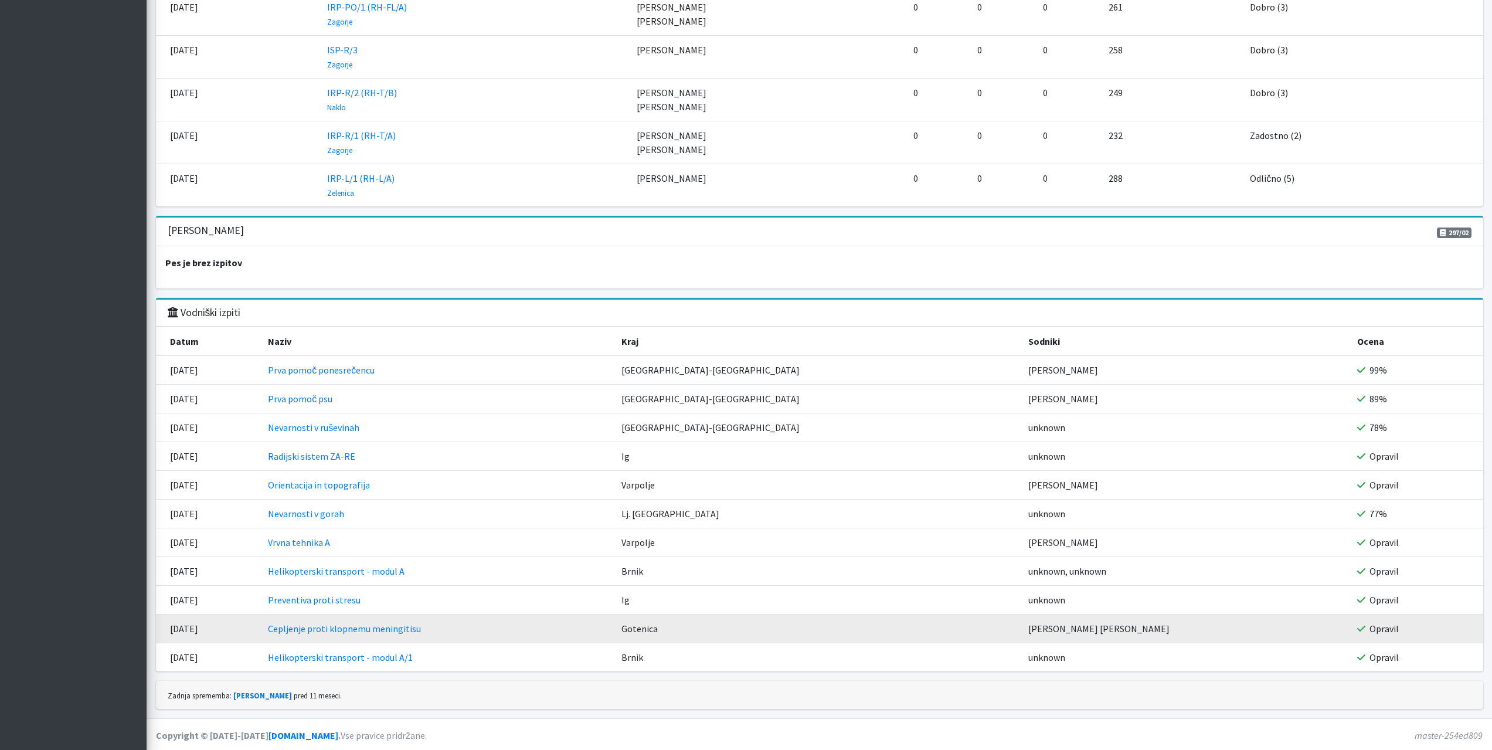
scroll to position [1863, 0]
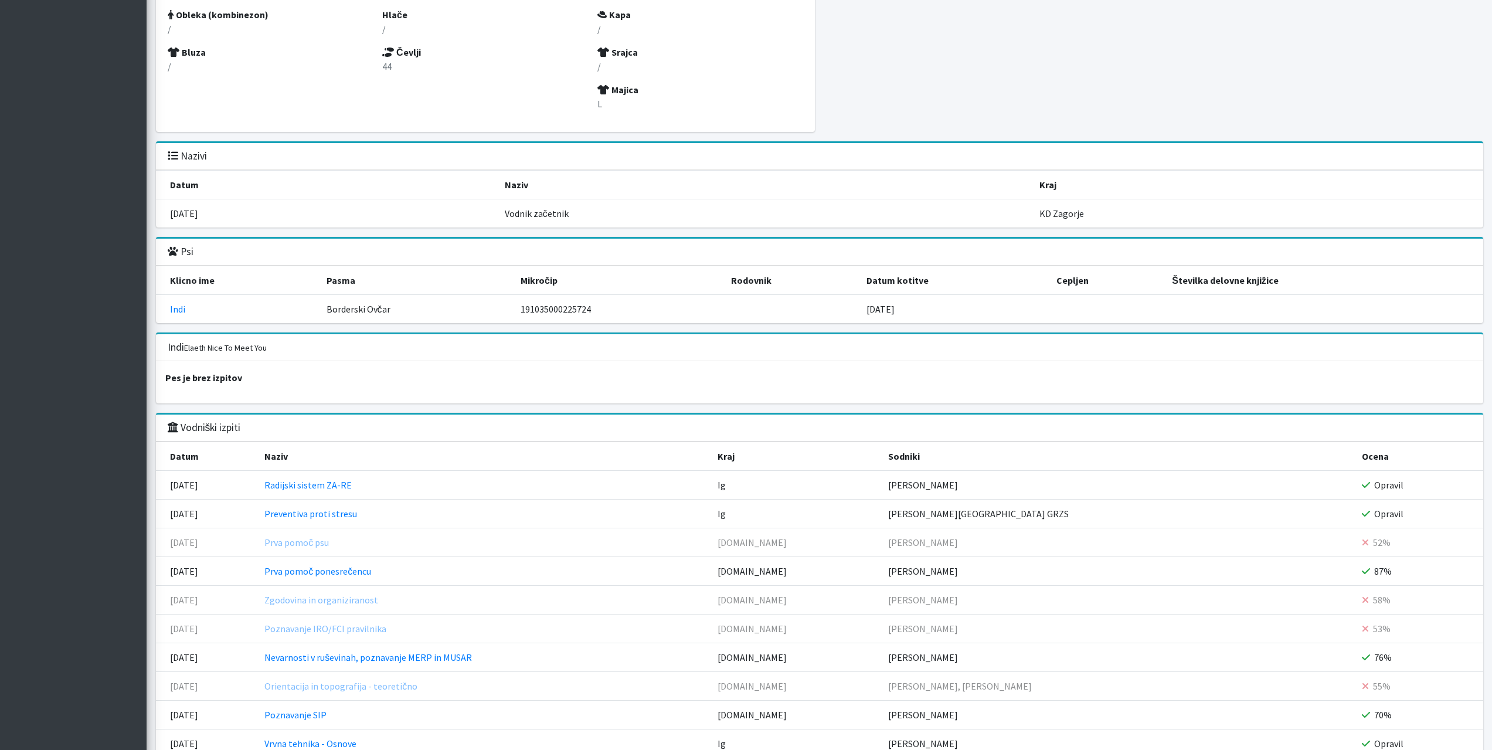
scroll to position [1055, 0]
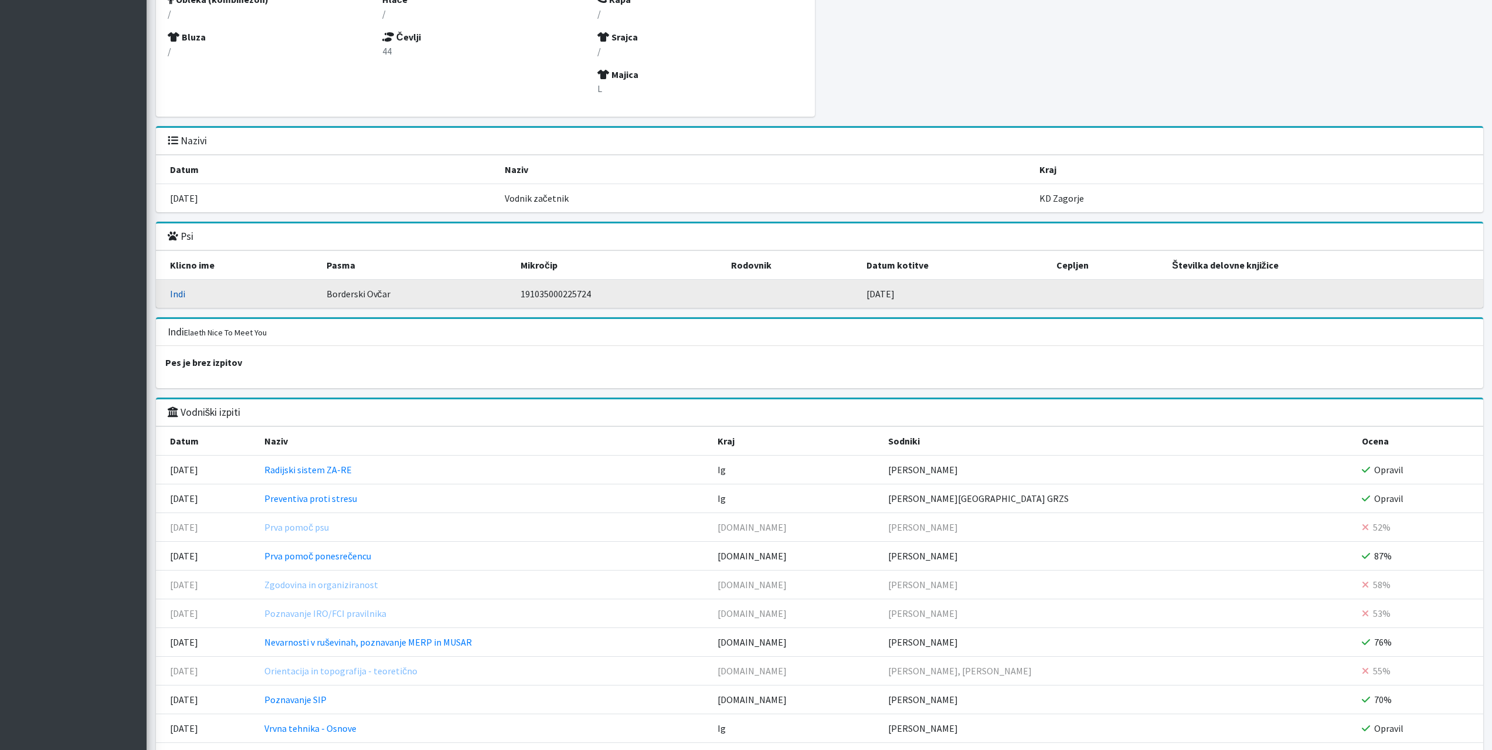
click at [181, 296] on link "Indi" at bounding box center [177, 294] width 15 height 12
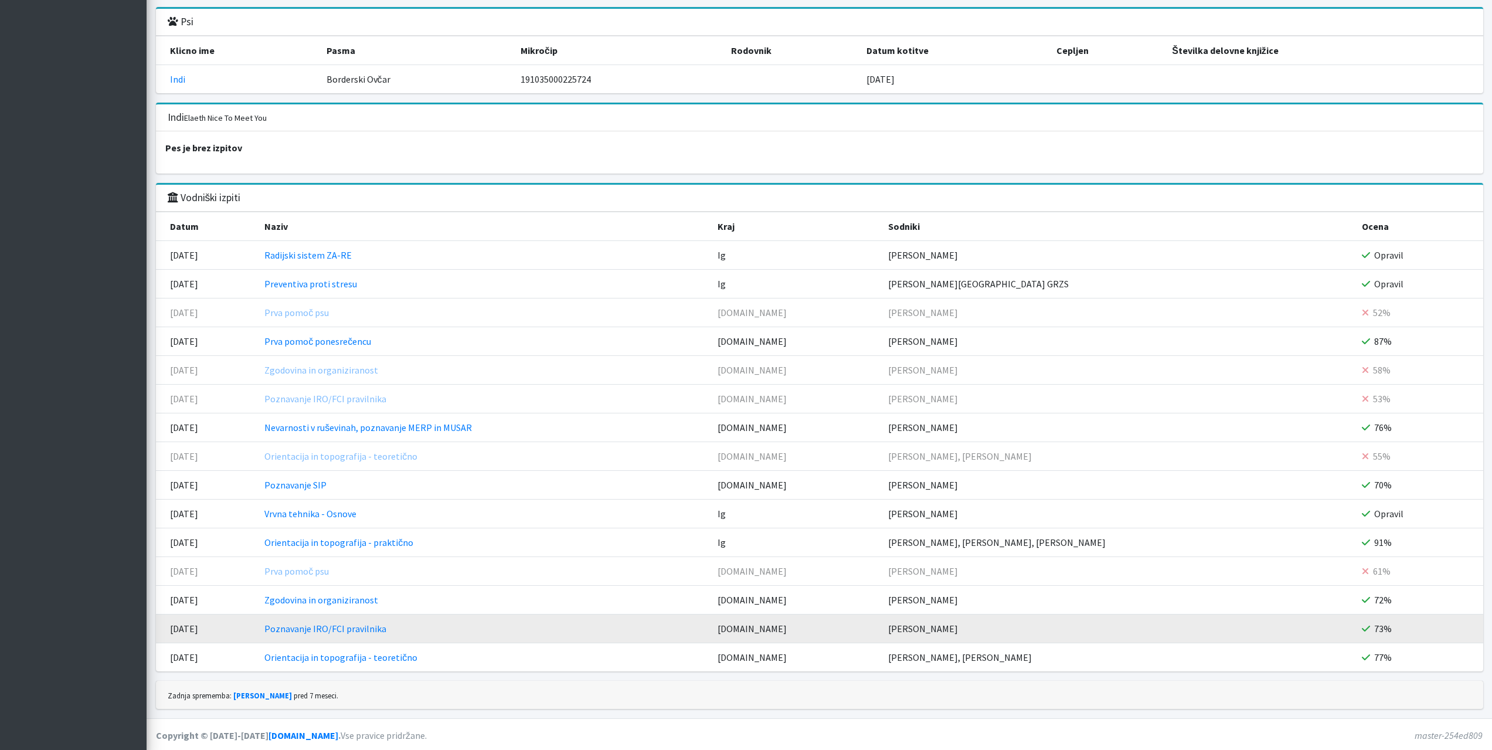
scroll to position [1271, 0]
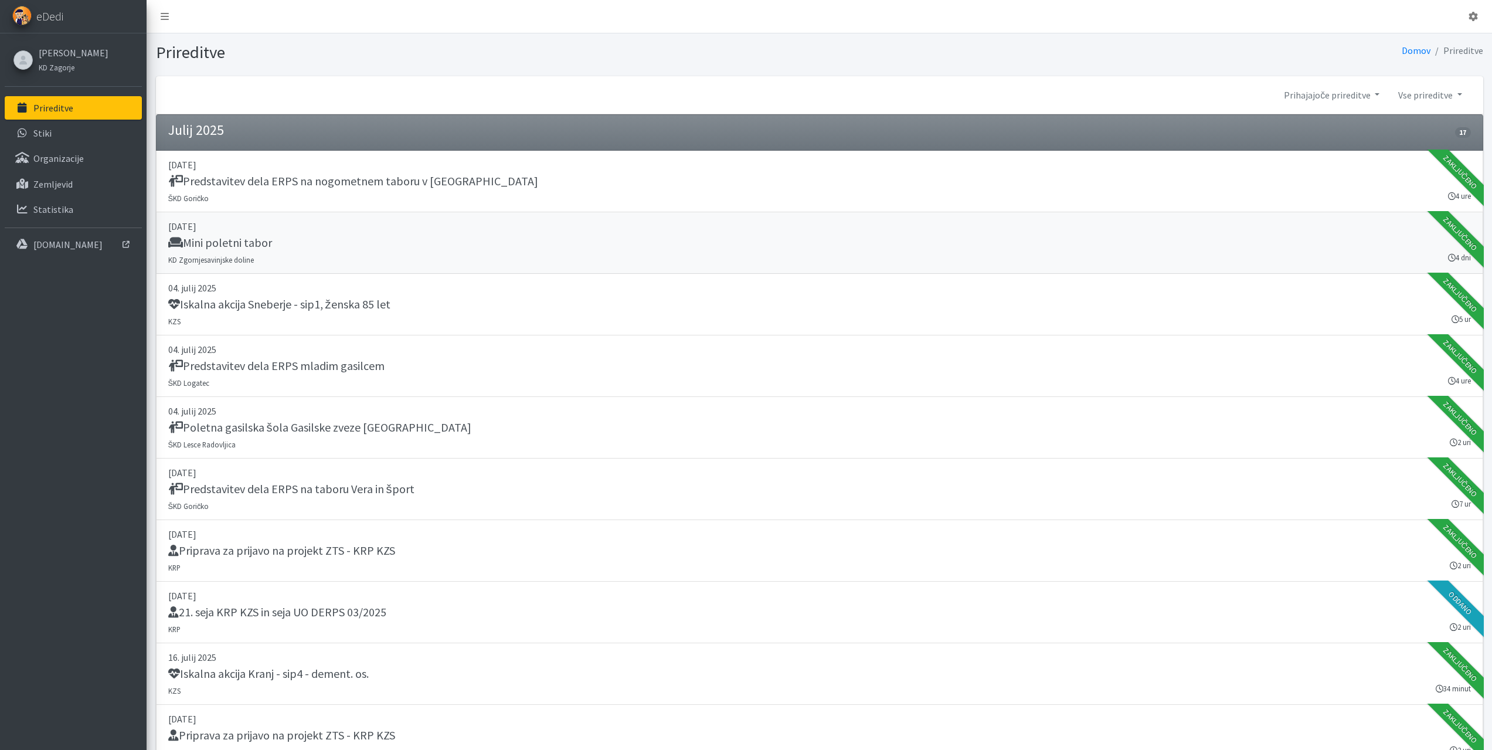
click at [196, 244] on h5 "Mini poletni tabor" at bounding box center [220, 243] width 104 height 14
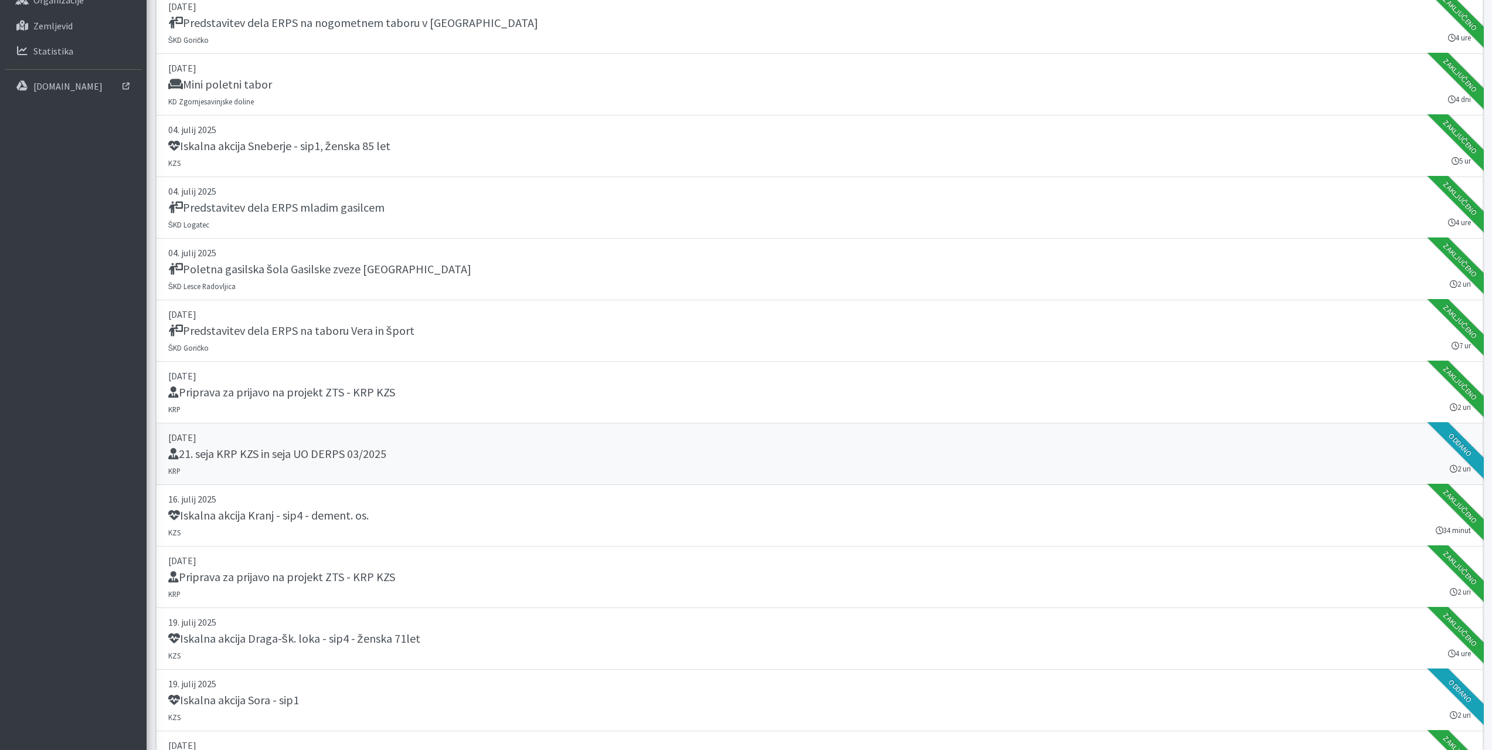
scroll to position [410, 0]
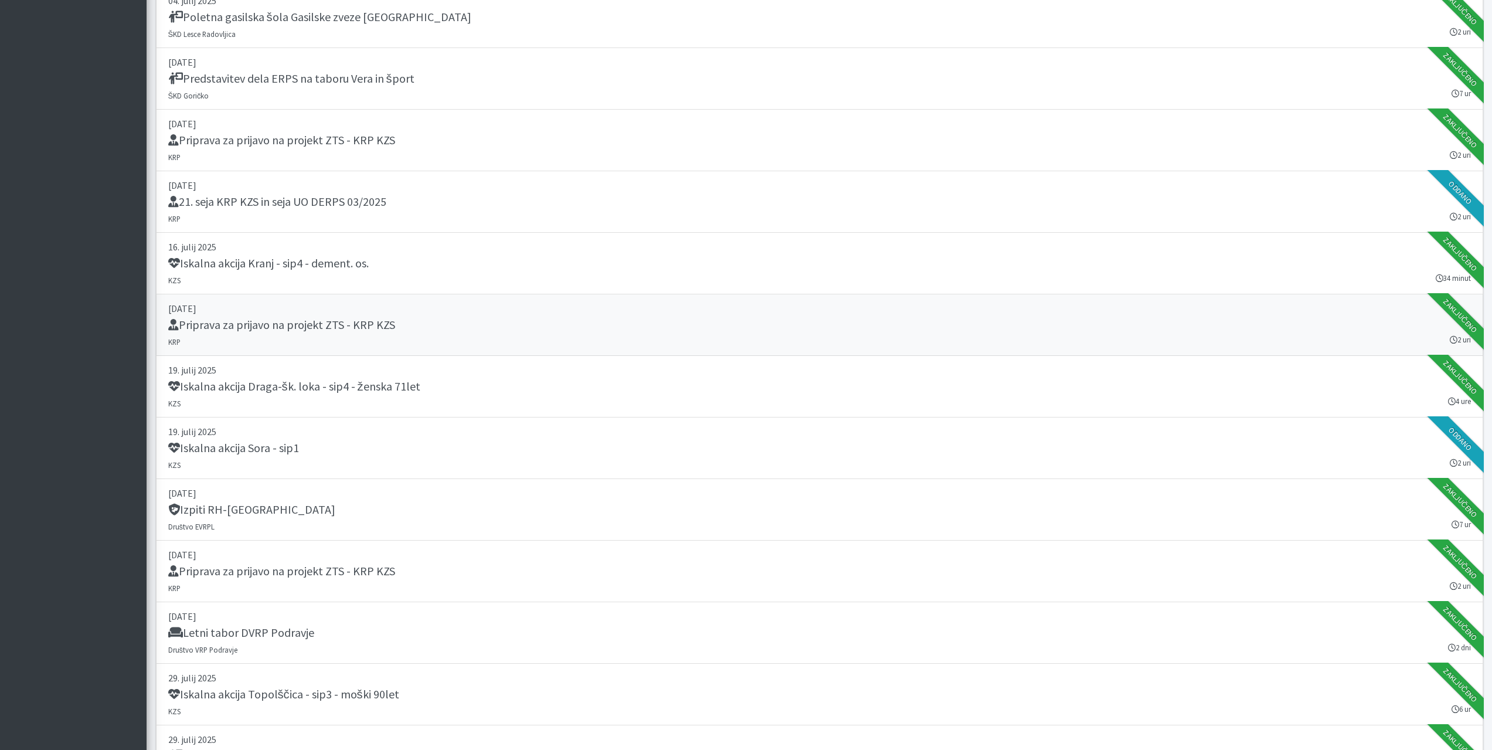
click at [343, 326] on h5 "Priprava za prijavo na projekt ZTS - KRP KZS" at bounding box center [281, 325] width 227 height 14
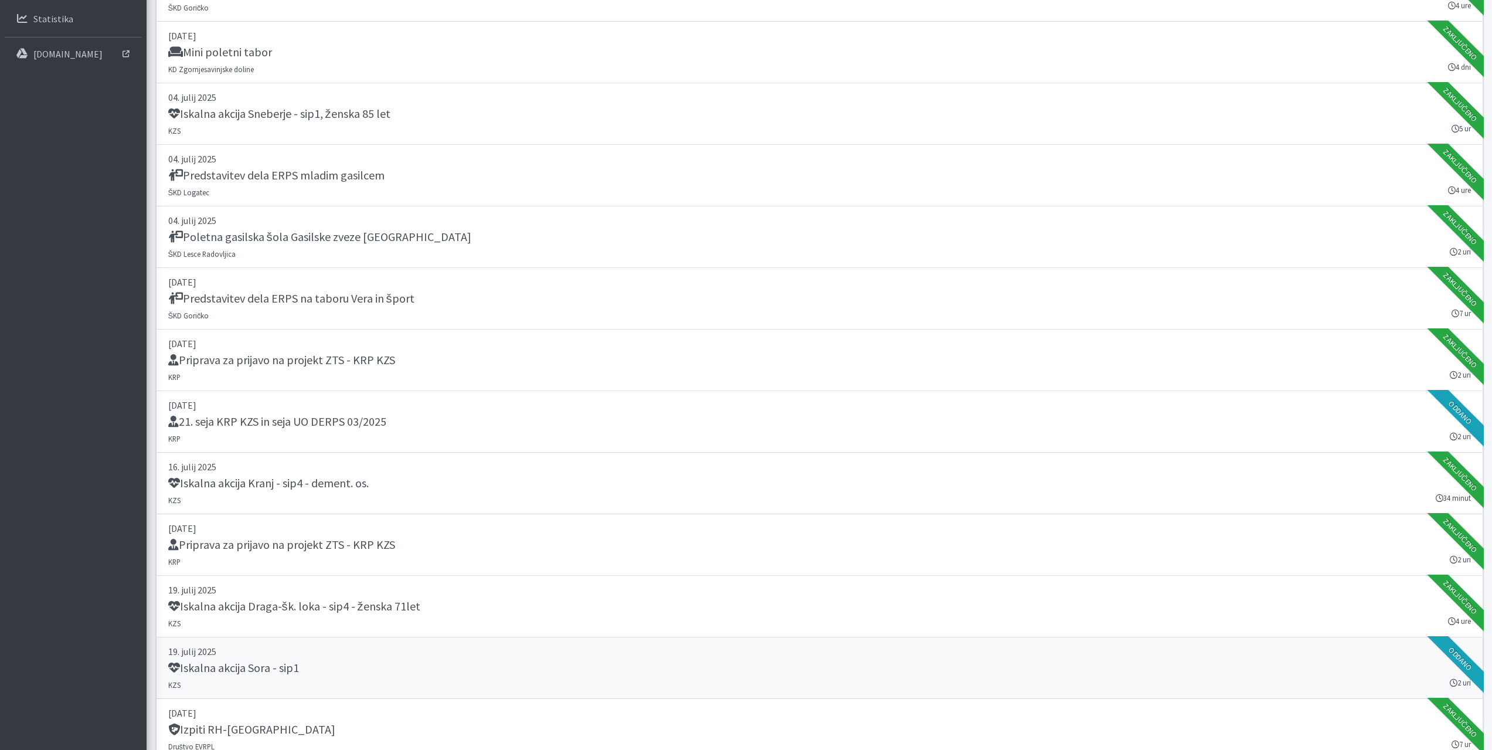
scroll to position [0, 0]
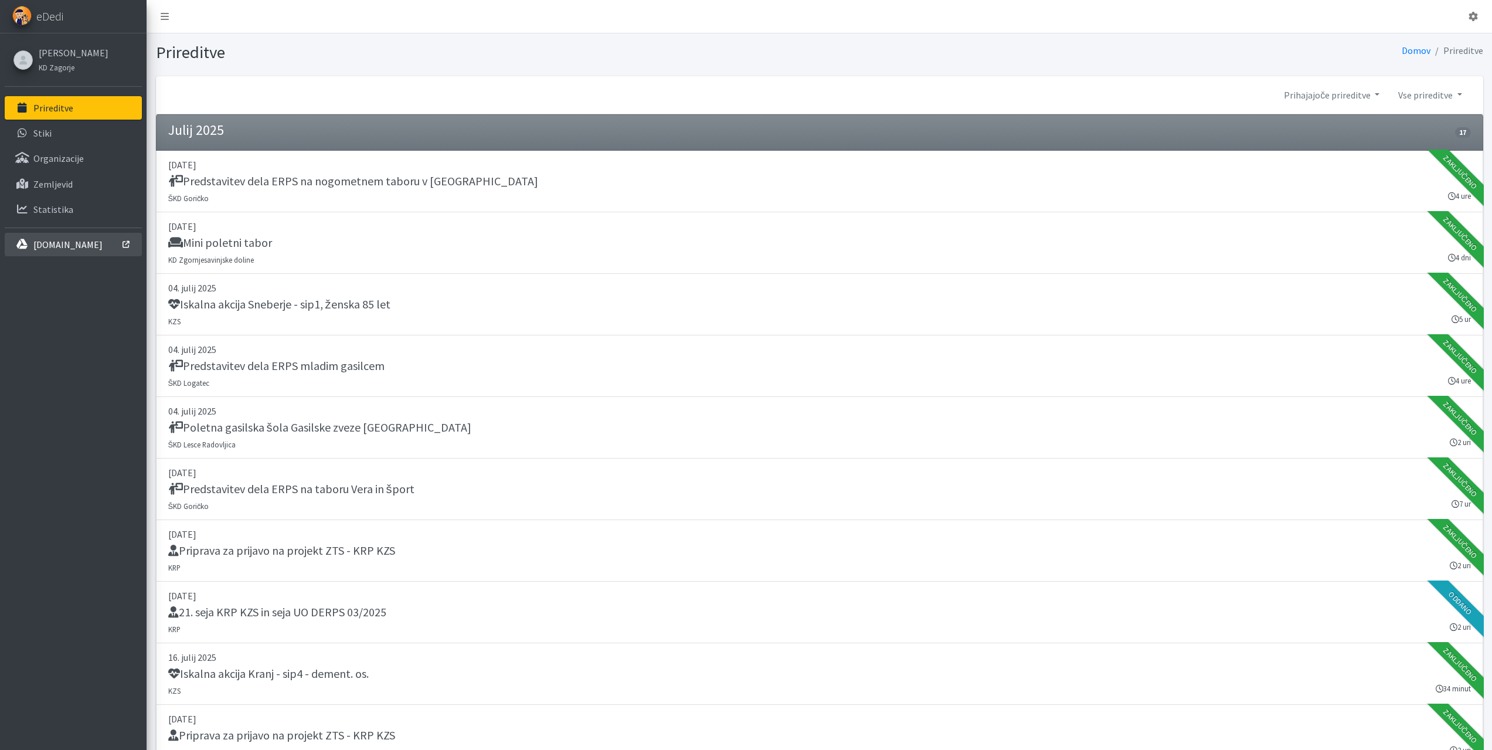
click at [63, 245] on p "interno.erps.si" at bounding box center [67, 245] width 69 height 12
click at [1473, 22] on link at bounding box center [1473, 16] width 28 height 23
click at [1456, 41] on link "Odjavi se" at bounding box center [1440, 44] width 93 height 19
